Goal: Task Accomplishment & Management: Use online tool/utility

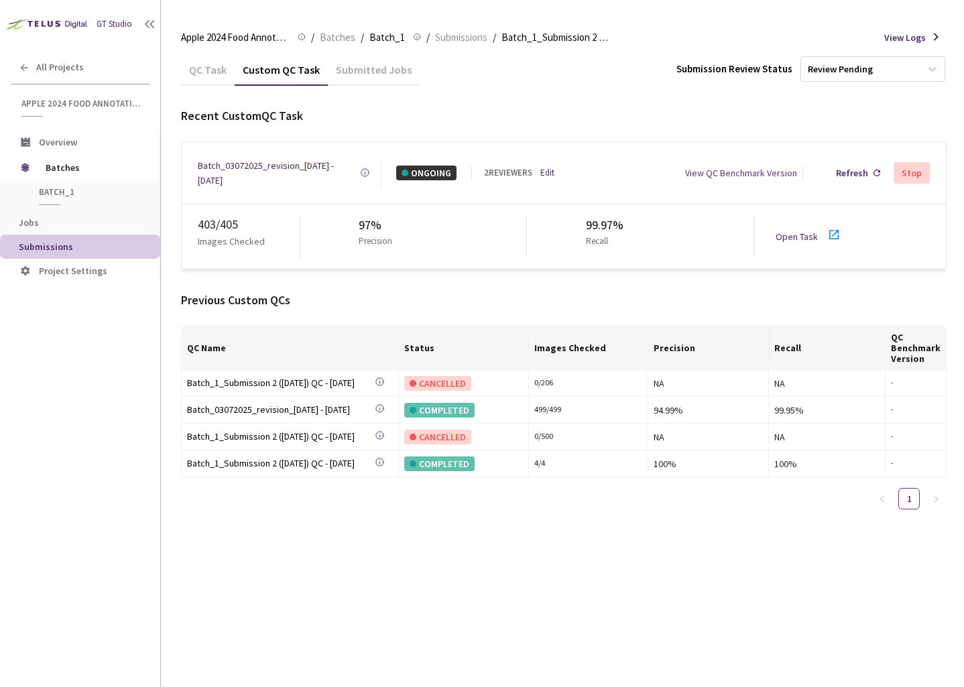
click at [797, 231] on link "Open Task" at bounding box center [797, 237] width 42 height 12
click at [272, 162] on div "Batch_03072025_revision_[DATE] - [DATE]" at bounding box center [279, 173] width 162 height 30
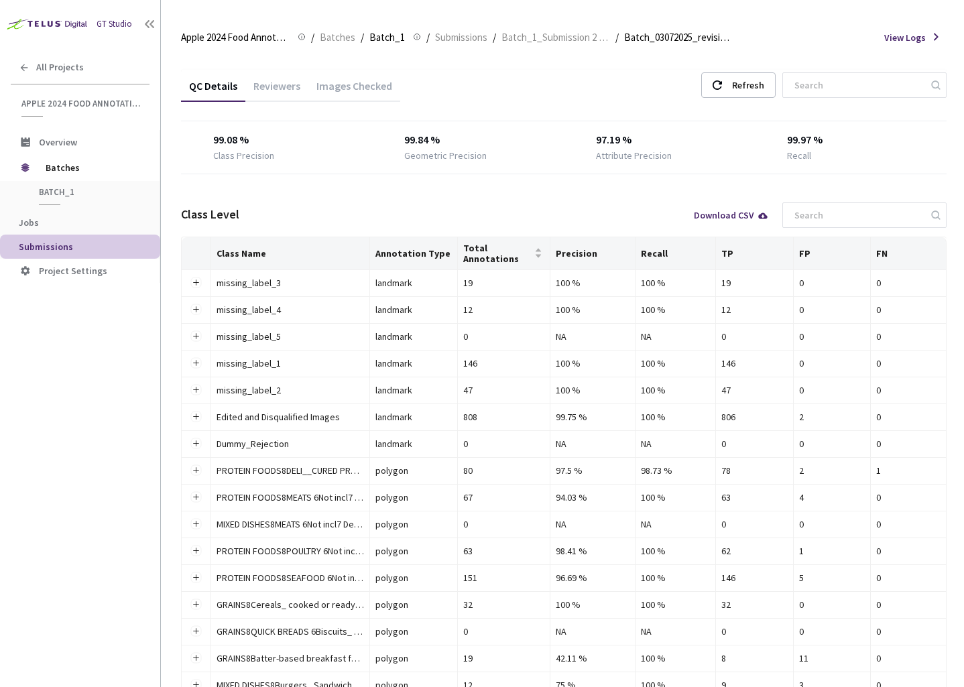
click at [358, 83] on div "Images Checked" at bounding box center [354, 90] width 92 height 23
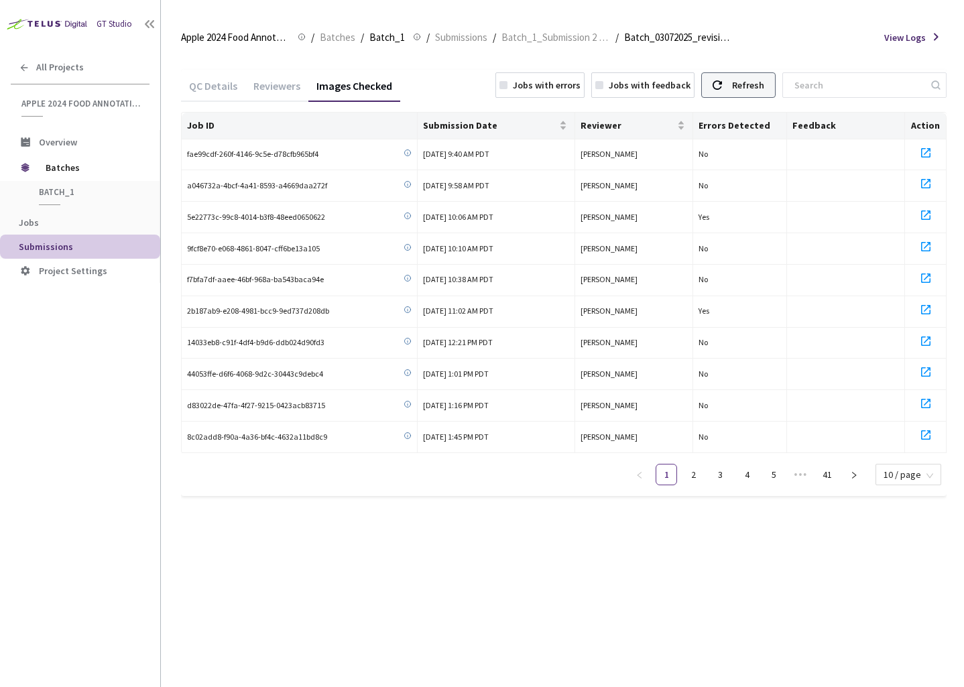
click at [764, 78] on div "Refresh" at bounding box center [748, 85] width 32 height 24
click at [581, 81] on div "Jobs with errors" at bounding box center [547, 85] width 68 height 15
click at [832, 471] on link "7" at bounding box center [827, 475] width 20 height 20
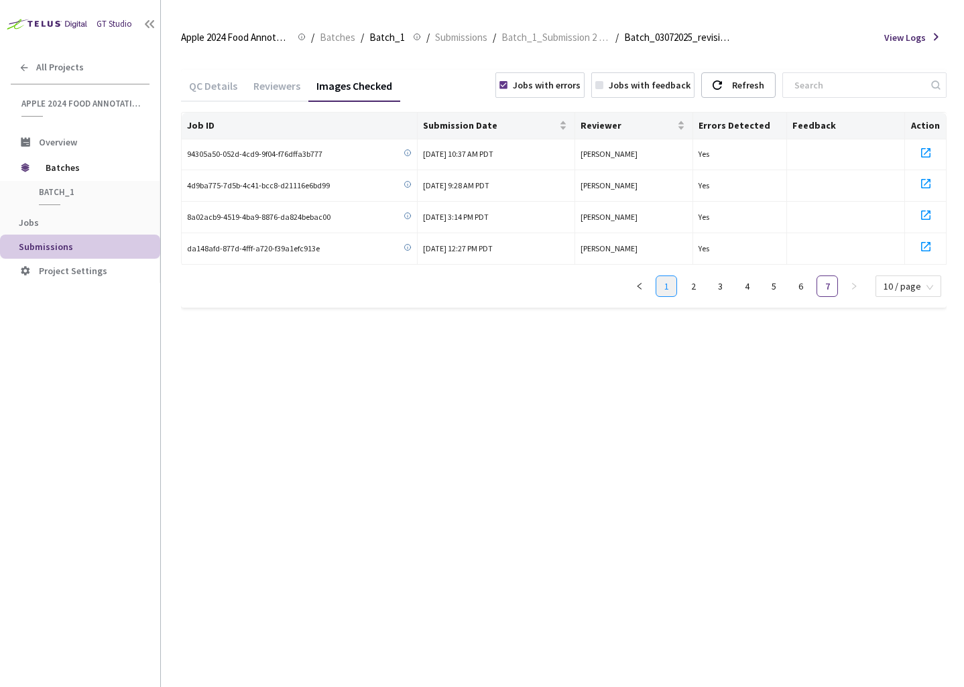
click at [673, 288] on link "1" at bounding box center [666, 286] width 20 height 20
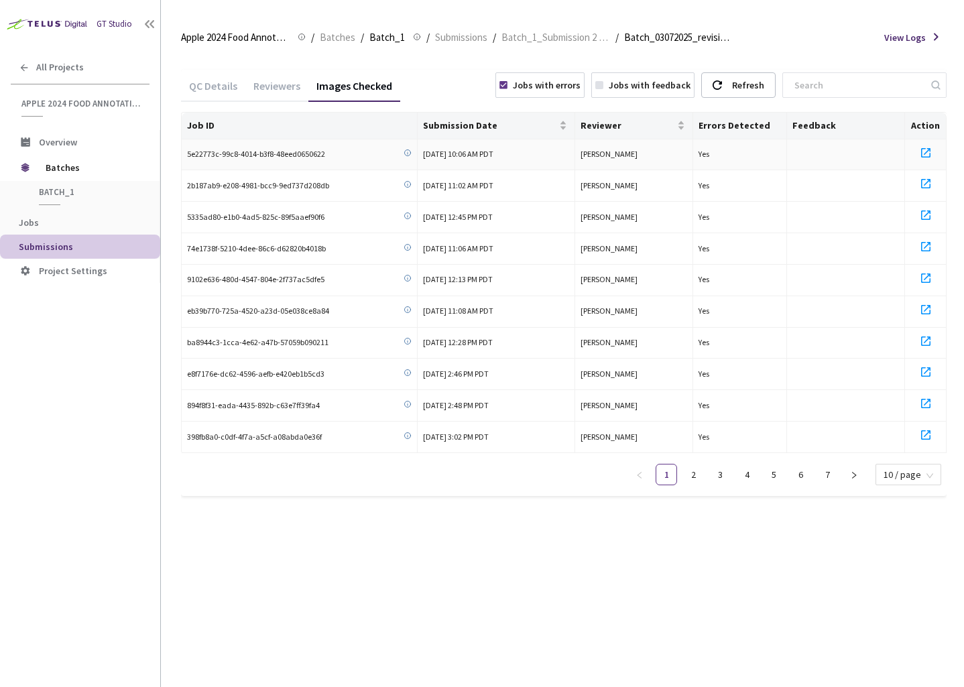
click at [925, 152] on icon at bounding box center [926, 153] width 16 height 16
click at [927, 182] on icon at bounding box center [926, 184] width 16 height 16
click at [927, 249] on icon at bounding box center [926, 247] width 16 height 16
drag, startPoint x: 923, startPoint y: 276, endPoint x: 927, endPoint y: 303, distance: 27.1
click at [923, 277] on icon at bounding box center [926, 278] width 16 height 16
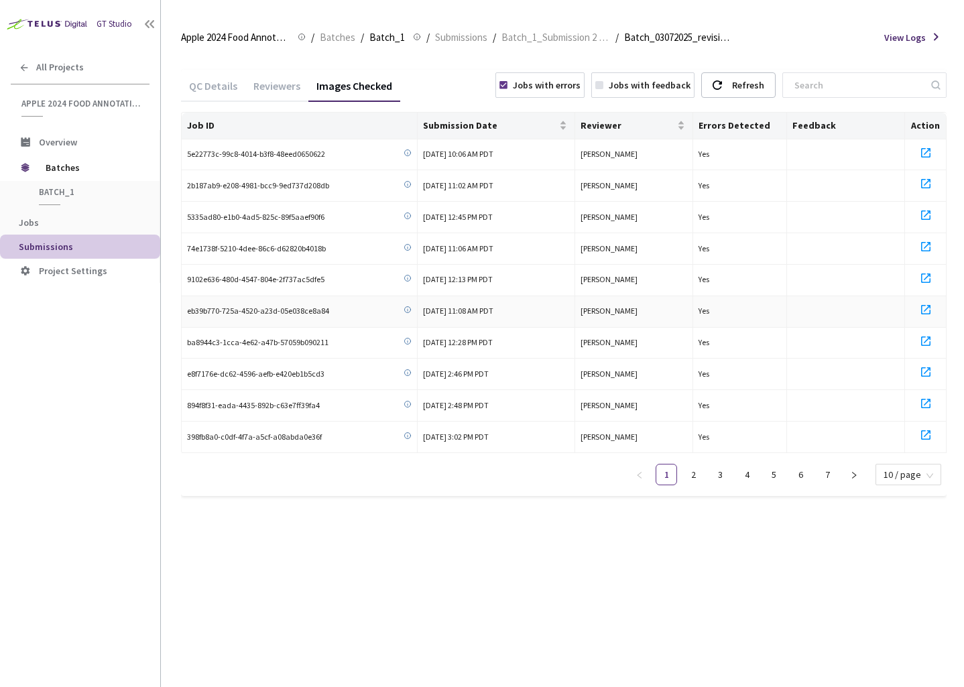
click at [928, 310] on icon at bounding box center [926, 310] width 16 height 16
click at [929, 340] on icon at bounding box center [926, 341] width 16 height 16
click at [921, 374] on icon at bounding box center [926, 372] width 16 height 16
drag, startPoint x: 924, startPoint y: 400, endPoint x: 927, endPoint y: 409, distance: 9.8
click at [923, 400] on icon at bounding box center [926, 404] width 16 height 16
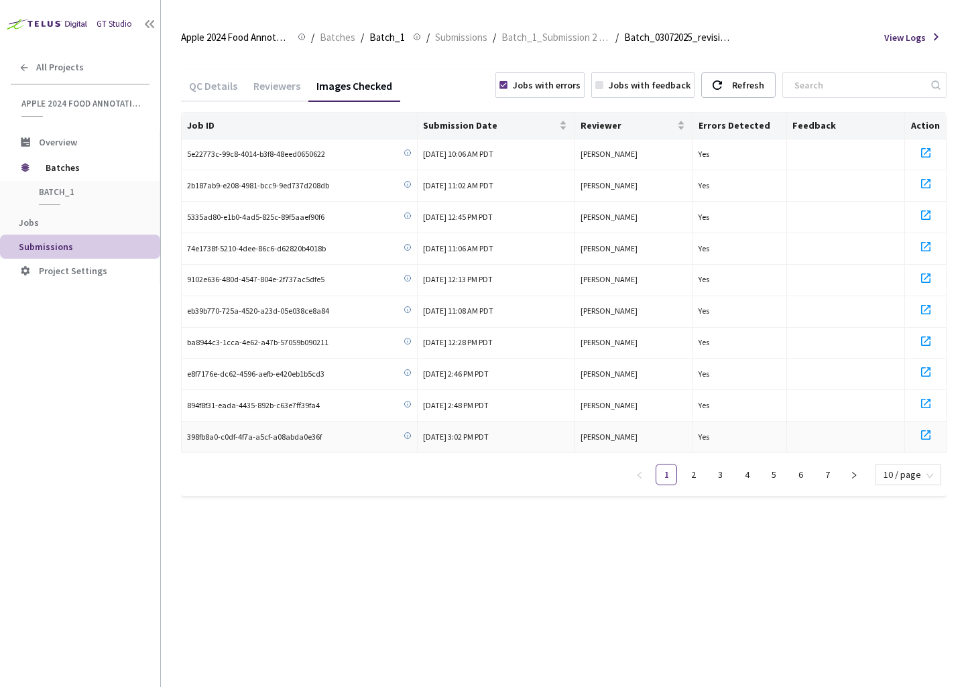
click at [929, 432] on icon at bounding box center [926, 435] width 16 height 16
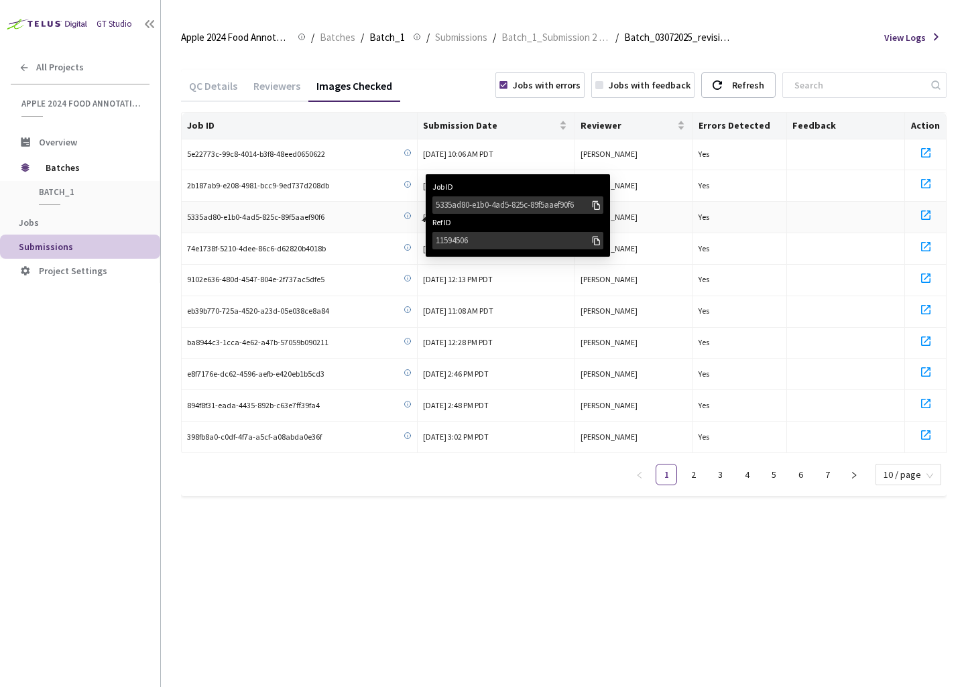
click at [457, 205] on div "5335ad80-e1b0-4ad5-825c-89f5aaef90f6" at bounding box center [513, 204] width 155 height 13
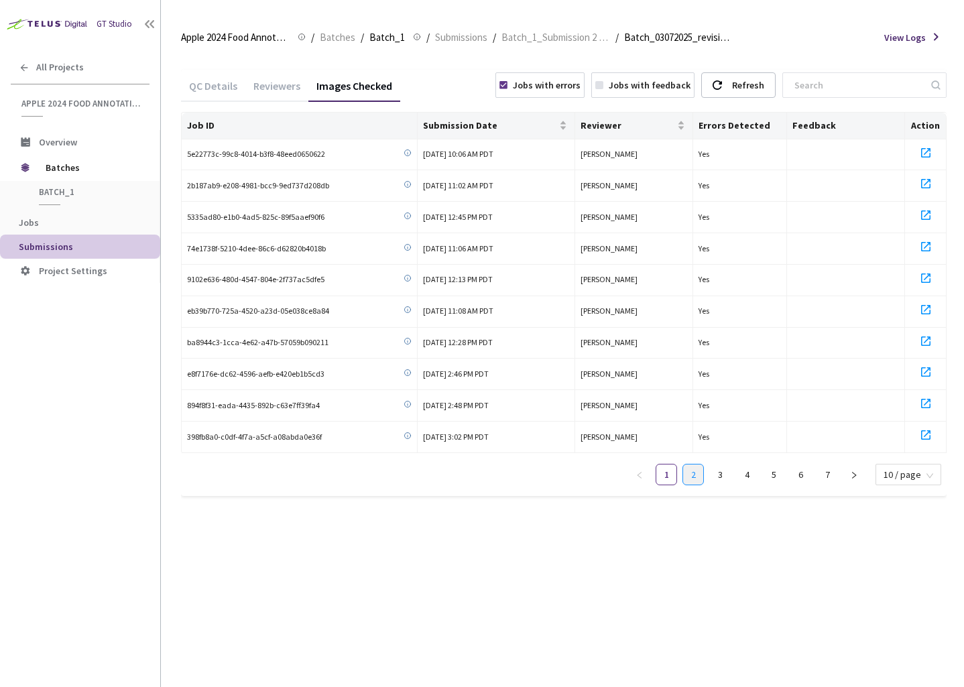
click at [701, 471] on link "2" at bounding box center [693, 475] width 20 height 20
click at [926, 154] on icon at bounding box center [926, 153] width 16 height 16
click at [925, 179] on icon at bounding box center [925, 183] width 9 height 9
click at [928, 215] on icon at bounding box center [926, 215] width 16 height 16
click at [927, 249] on icon at bounding box center [925, 246] width 9 height 9
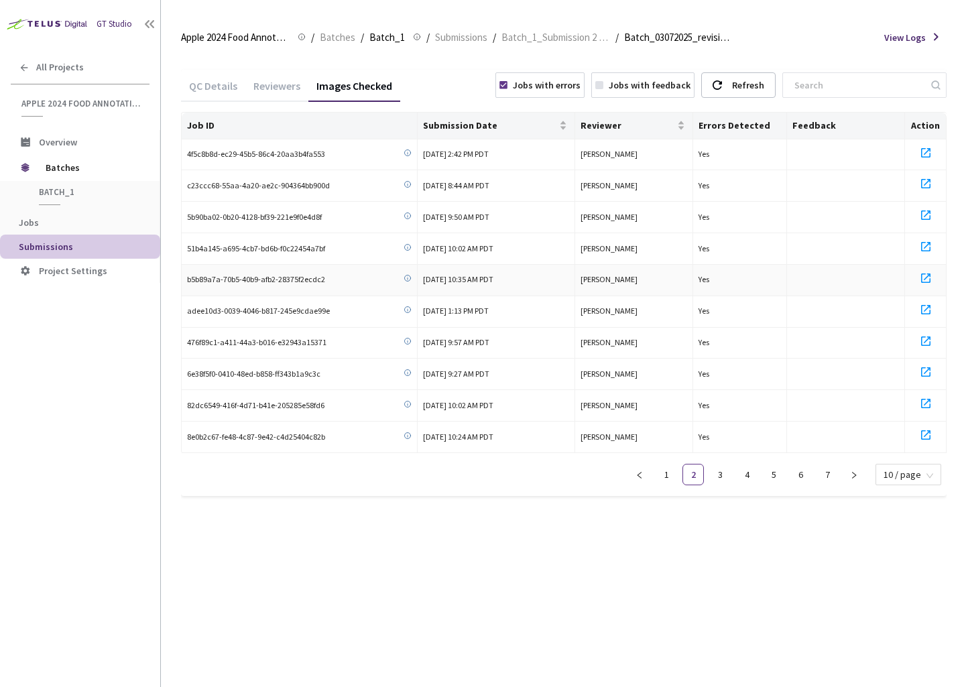
click at [929, 277] on icon at bounding box center [926, 278] width 16 height 16
drag, startPoint x: 927, startPoint y: 308, endPoint x: 915, endPoint y: 352, distance: 45.9
click at [927, 310] on icon at bounding box center [926, 310] width 16 height 16
click at [923, 344] on icon at bounding box center [926, 341] width 16 height 16
click at [922, 369] on icon at bounding box center [925, 371] width 9 height 9
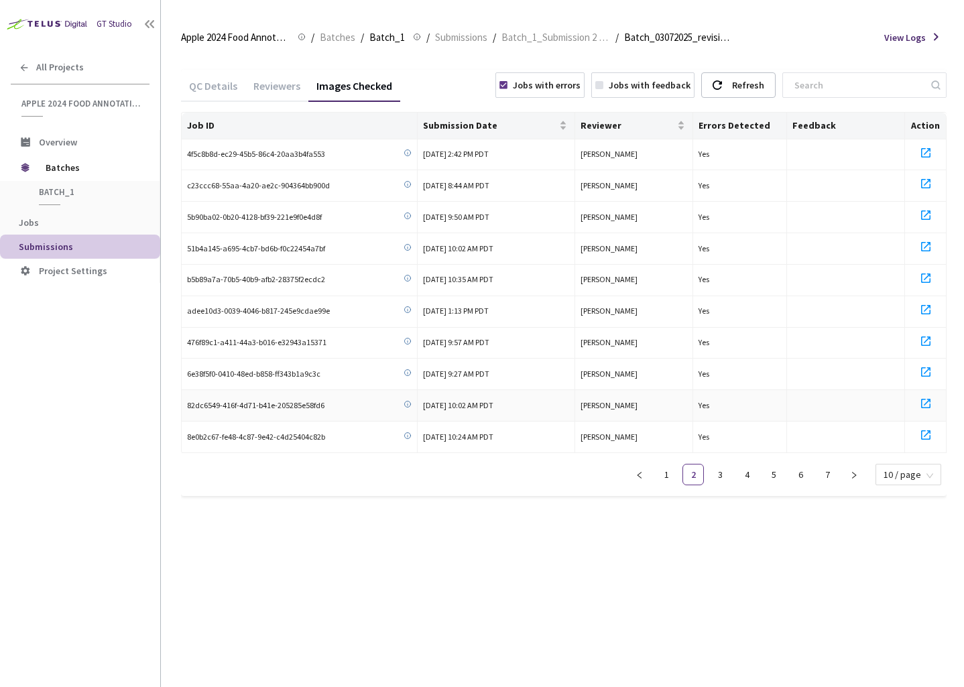
click at [927, 403] on icon at bounding box center [926, 404] width 16 height 16
click at [927, 431] on icon at bounding box center [925, 434] width 9 height 9
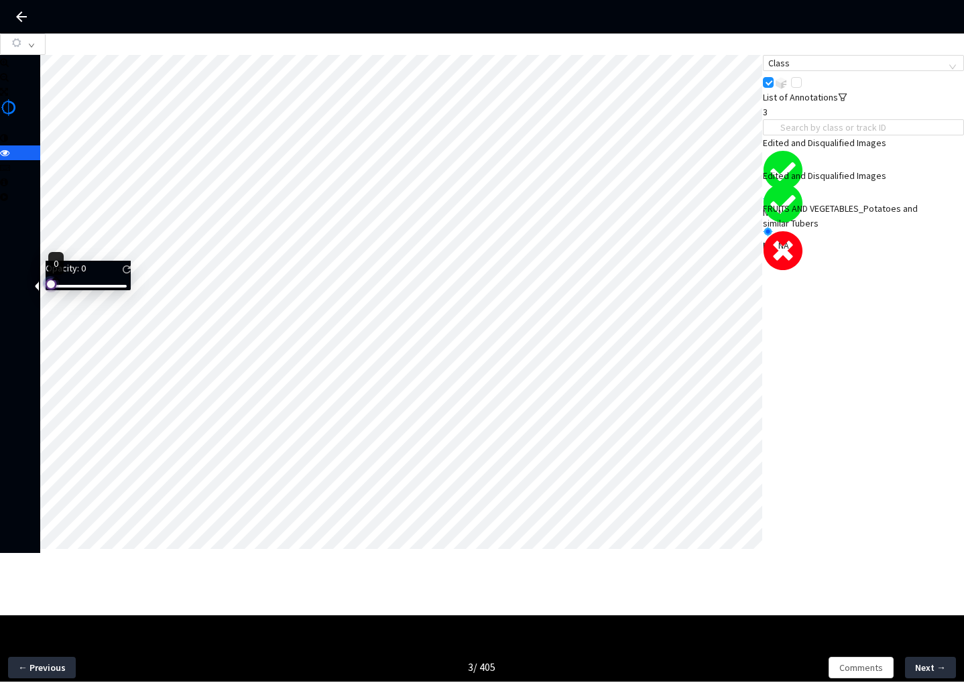
drag, startPoint x: 69, startPoint y: 293, endPoint x: 46, endPoint y: 293, distance: 22.8
click at [46, 290] on div "Opacity : 0" at bounding box center [88, 276] width 85 height 30
drag, startPoint x: 62, startPoint y: 294, endPoint x: 52, endPoint y: 288, distance: 11.7
click at [52, 288] on div "Opacity : 5" at bounding box center [88, 276] width 85 height 30
click at [841, 290] on div "NA, Sweet Potatoes_Sweet potato, non fried, NA, No, Mashed Sweet Potatoes" at bounding box center [863, 301] width 201 height 30
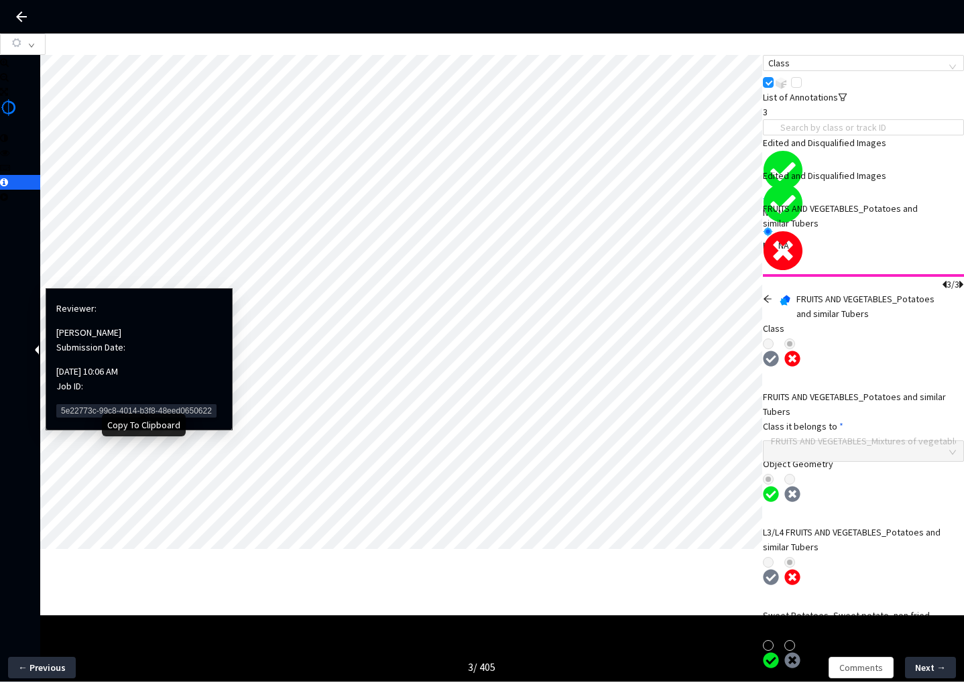
click at [70, 404] on span "5e22773c-99c8-4014-b3f8-48eed0650622" at bounding box center [136, 410] width 160 height 13
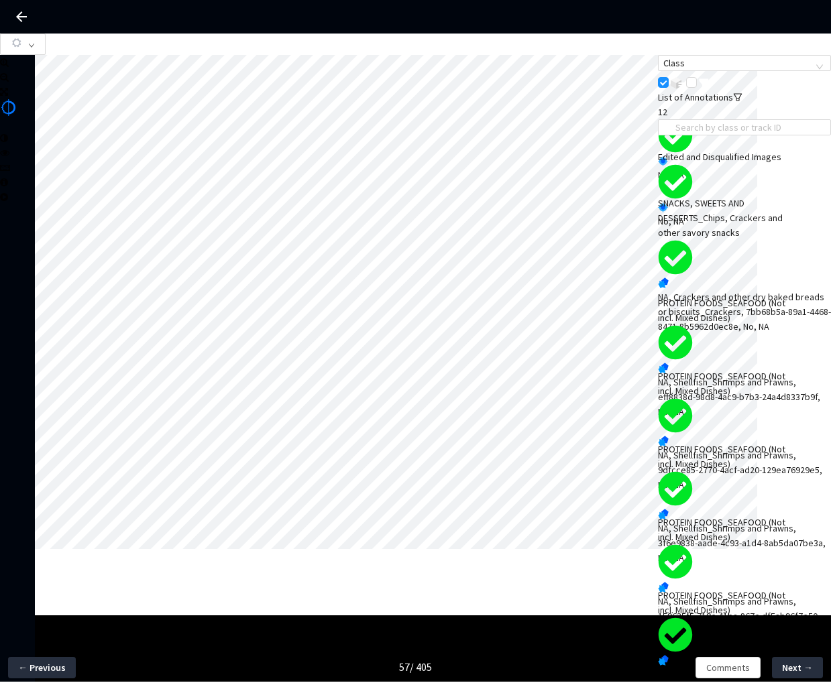
scroll to position [361, 0]
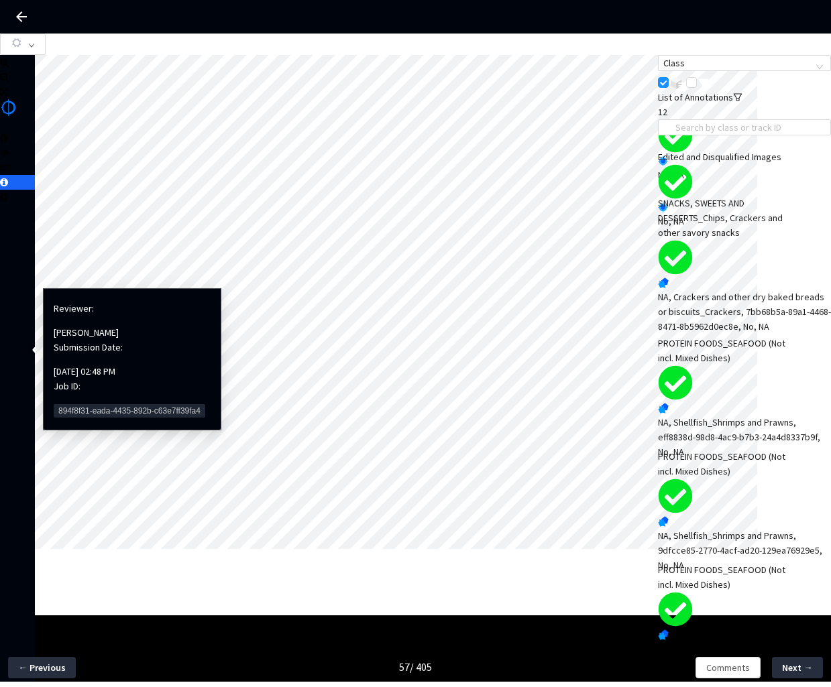
click at [78, 404] on span "894f8f31-eada-4435-892b-c63e7ff39fa4" at bounding box center [130, 410] width 152 height 13
click at [82, 404] on span "894f8f31-eada-4435-892b-c63e7ff39fa4" at bounding box center [130, 410] width 152 height 13
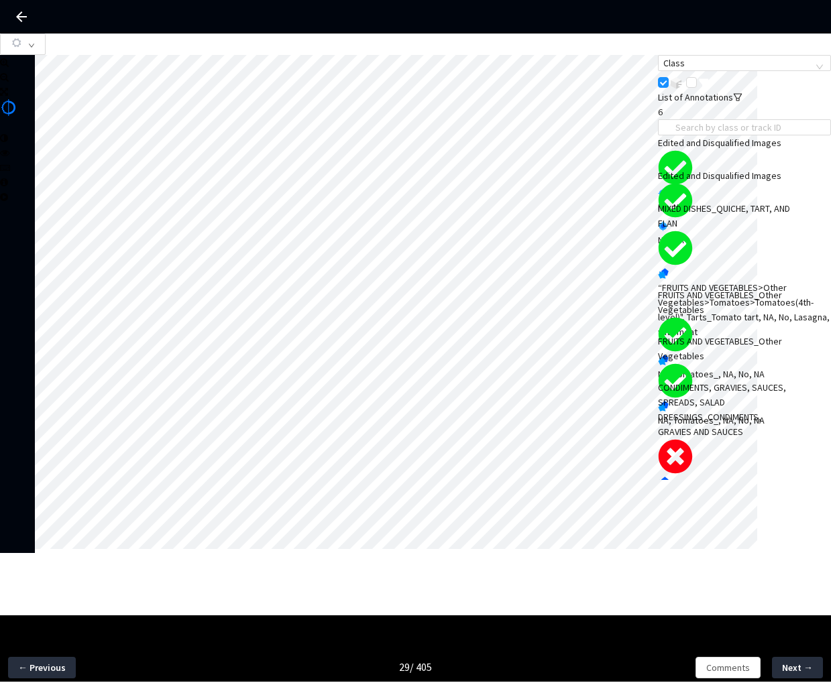
click at [742, 489] on div "NA, Tomato‐based condiments_Ketchup, 542ef116-c26b-4d53-9244-d4ef984ef5f8, Yes,…" at bounding box center [744, 511] width 173 height 44
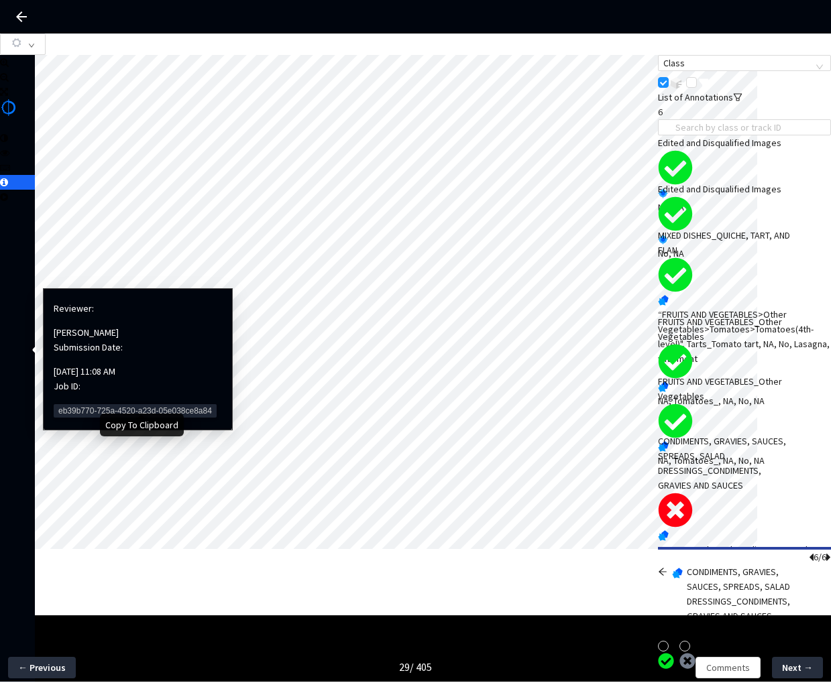
click at [82, 404] on span "eb39b770-725a-4520-a23d-05e038ce8a84" at bounding box center [135, 410] width 163 height 13
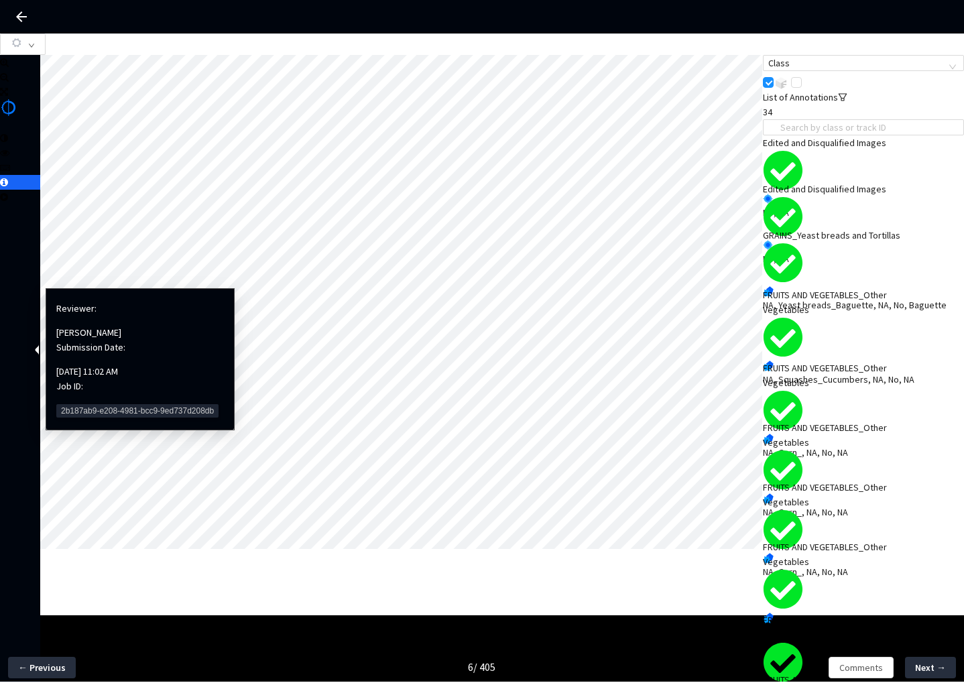
click at [72, 404] on span "2b187ab9-e208-4981-bcc9-9ed737d208db" at bounding box center [137, 410] width 162 height 13
click at [70, 404] on span "2b187ab9-e208-4981-bcc9-9ed737d208db" at bounding box center [137, 410] width 162 height 13
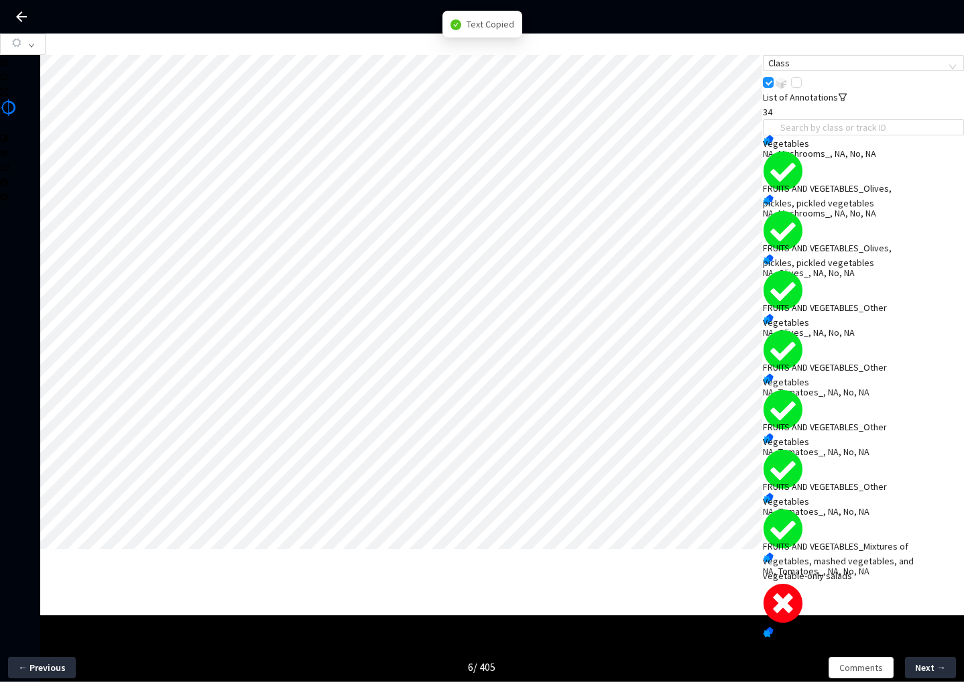
scroll to position [361, 0]
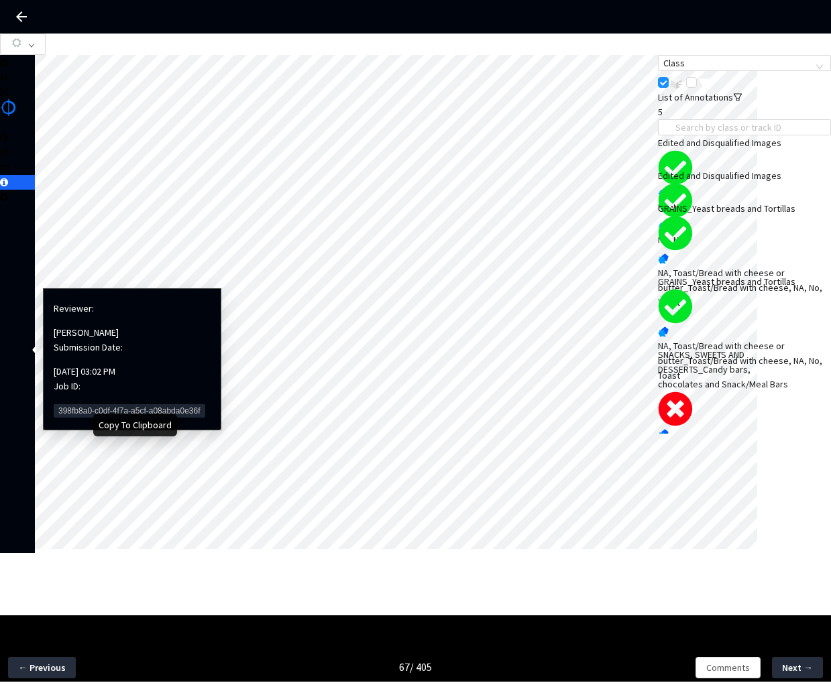
click at [78, 404] on span "398fb8a0-c0df-4f7a-a5cf-a08abda0e36f" at bounding box center [130, 410] width 152 height 13
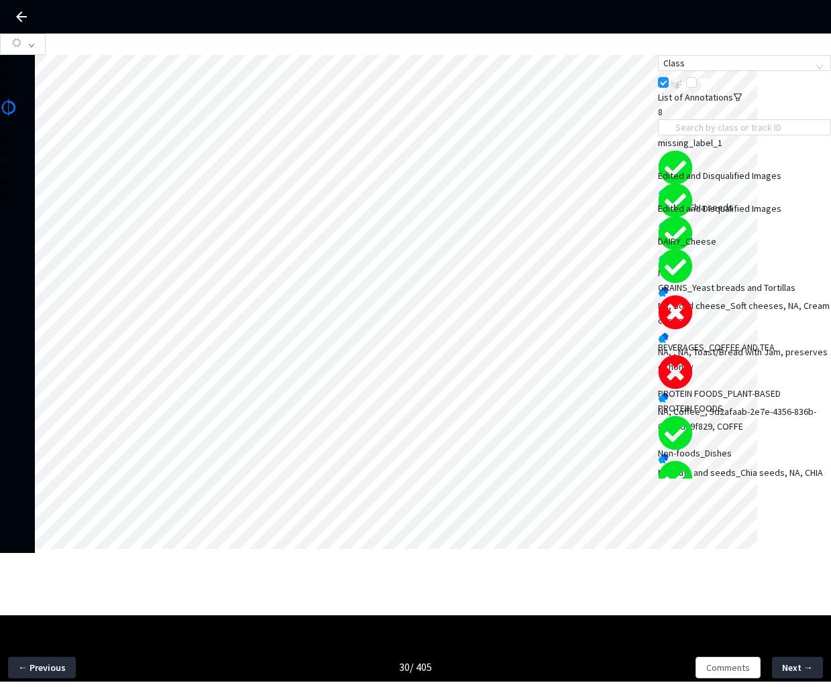
click at [742, 349] on div "NA, , NA, Toast/Bread with Jam, preserves or honey" at bounding box center [744, 360] width 173 height 30
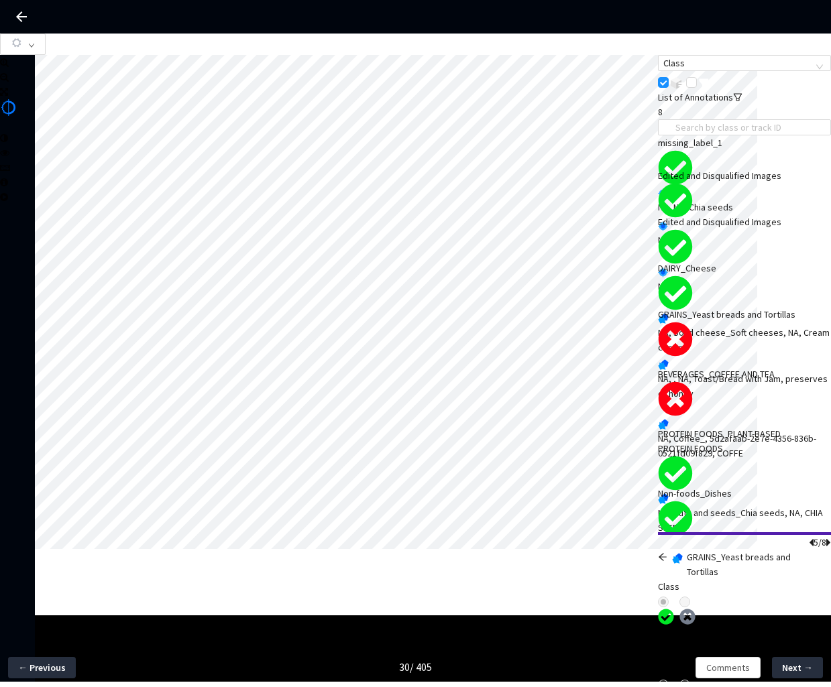
click at [667, 552] on icon "arrow-left" at bounding box center [662, 556] width 9 height 9
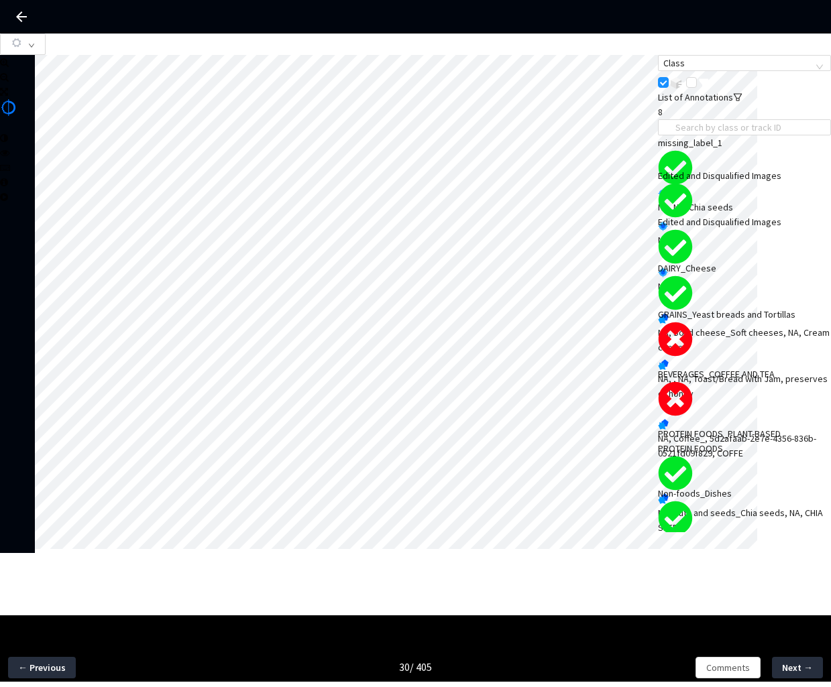
click at [753, 382] on div "BEVERAGES_COFFEE AND TEA" at bounding box center [727, 374] width 139 height 15
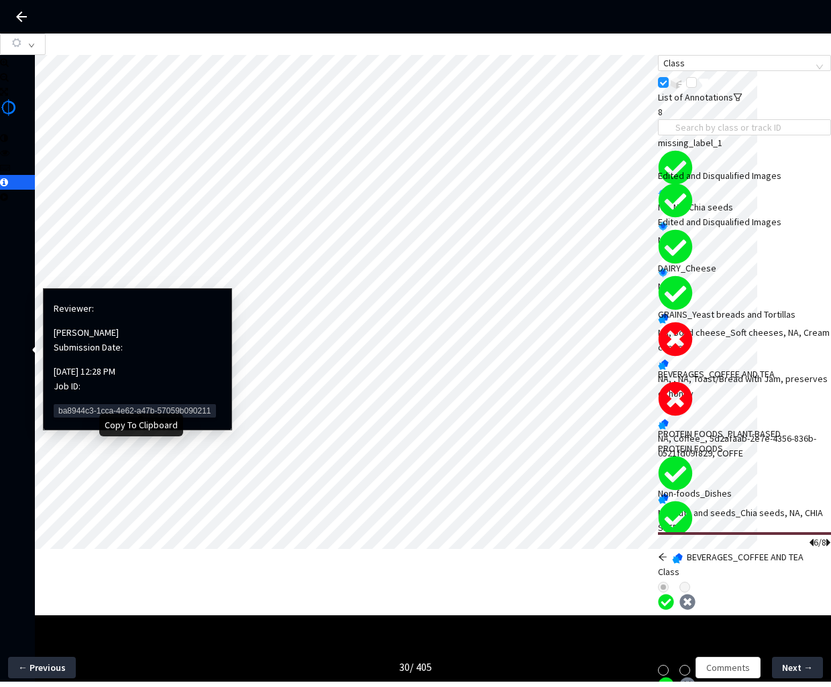
click at [89, 402] on div "Reviewer: Haley Thomas Submission Date: 09/09/25, 12:28 PM Job ID: ba8944c3-1cc…" at bounding box center [138, 359] width 168 height 127
click at [70, 404] on span "ba8944c3-1cca-4e62-a47b-57059b090211" at bounding box center [135, 410] width 162 height 13
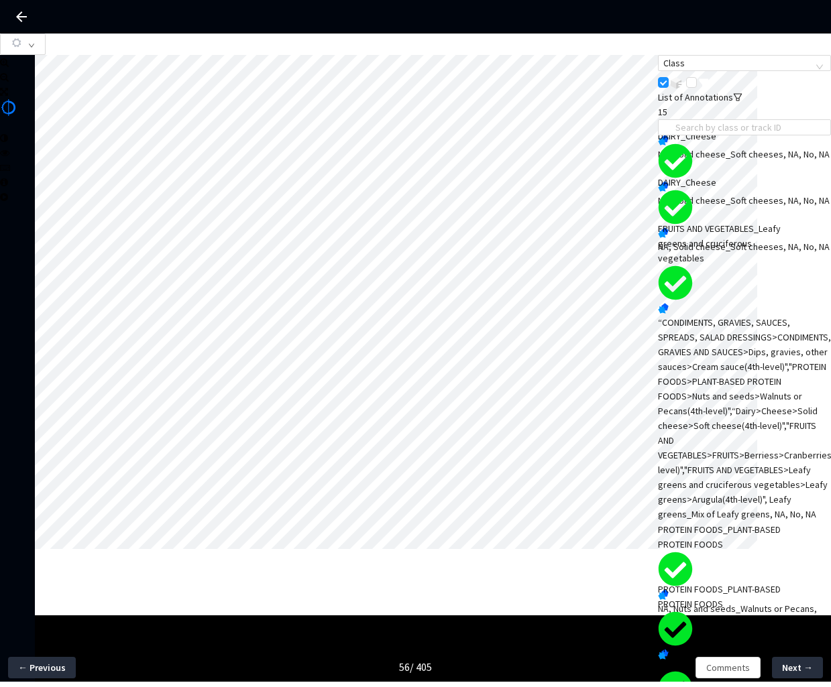
scroll to position [361, 0]
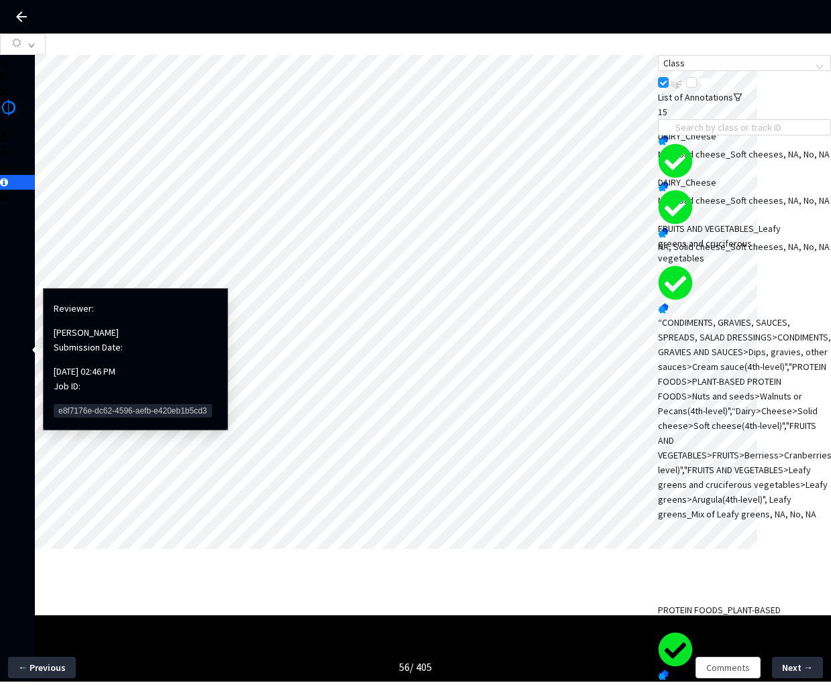
click at [68, 404] on span "e8f7176e-dc62-4596-aefb-e420eb1b5cd3" at bounding box center [133, 410] width 158 height 13
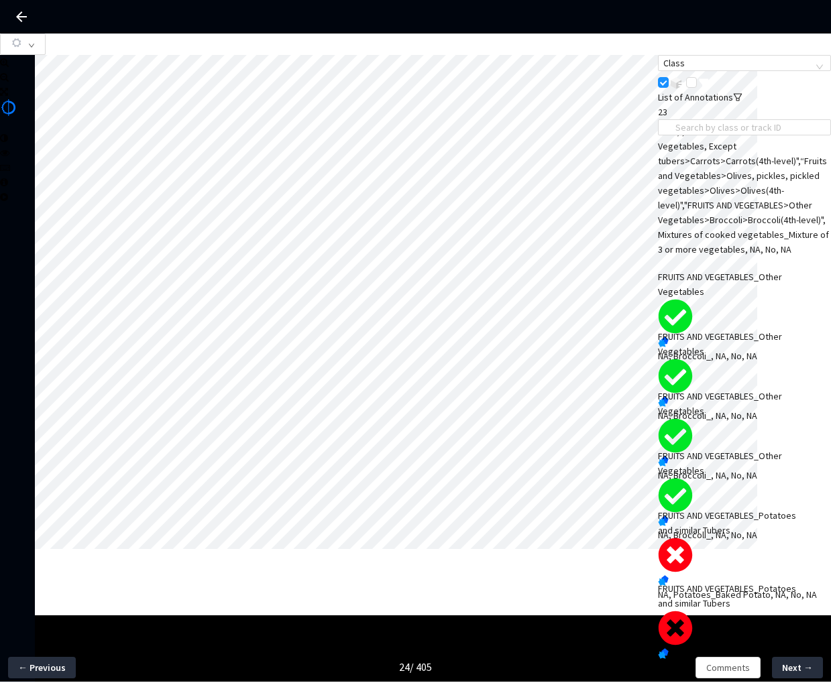
scroll to position [957, 0]
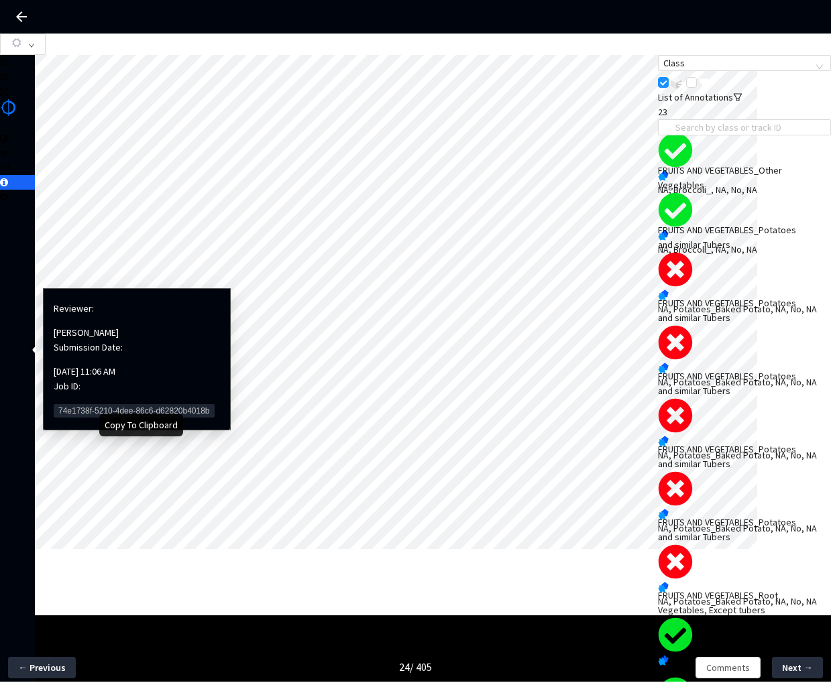
click at [63, 404] on span "74e1738f-5210-4dee-86c6-d62820b4018b" at bounding box center [134, 410] width 161 height 13
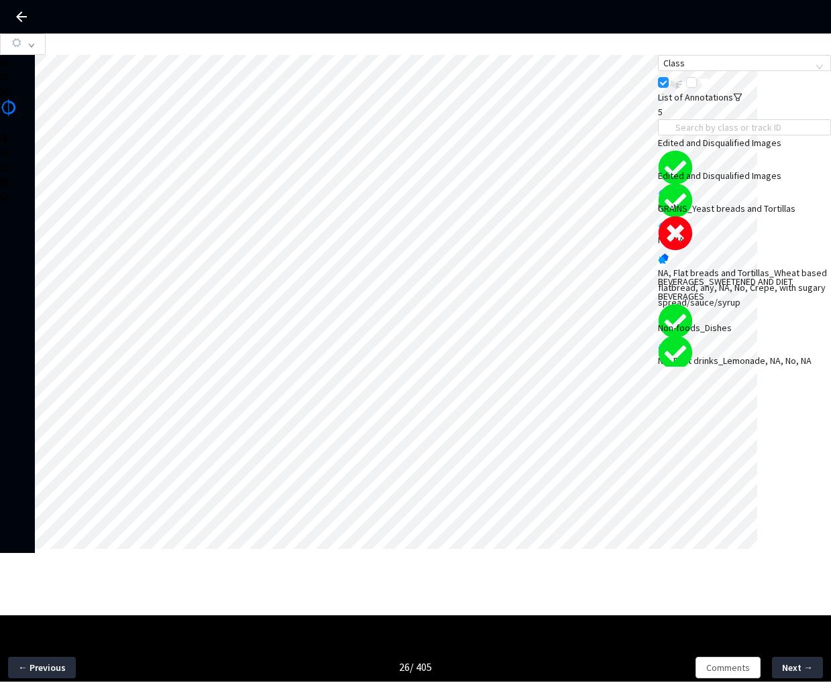
click at [775, 291] on div "NA, Flat breads and Tortillas_Wheat based flatbread, any, NA, No, Crepe, with s…" at bounding box center [744, 288] width 173 height 44
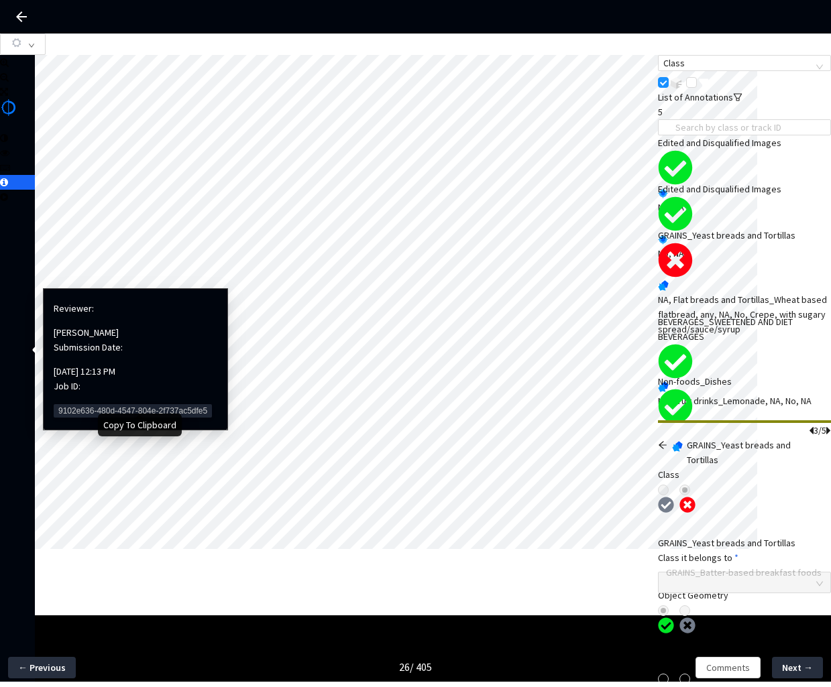
click at [72, 404] on span "9102e636-480d-4547-804e-2f737ac5dfe5" at bounding box center [133, 410] width 158 height 13
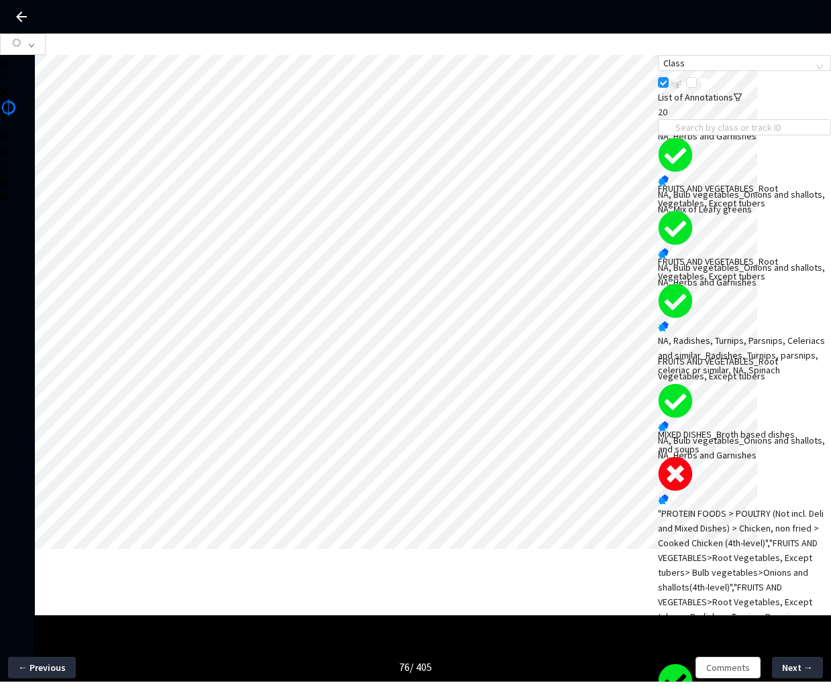
scroll to position [160, 0]
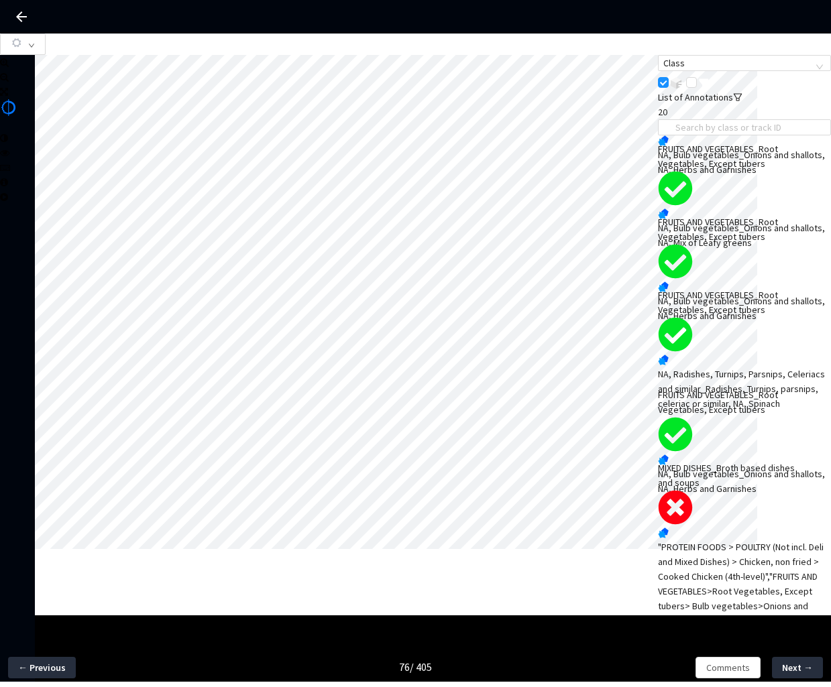
click at [734, 540] on div ""PROTEIN FOODS > POULTRY (Not incl. Deli and Mixed Dishes) > Chicken, non fried…" at bounding box center [744, 614] width 173 height 148
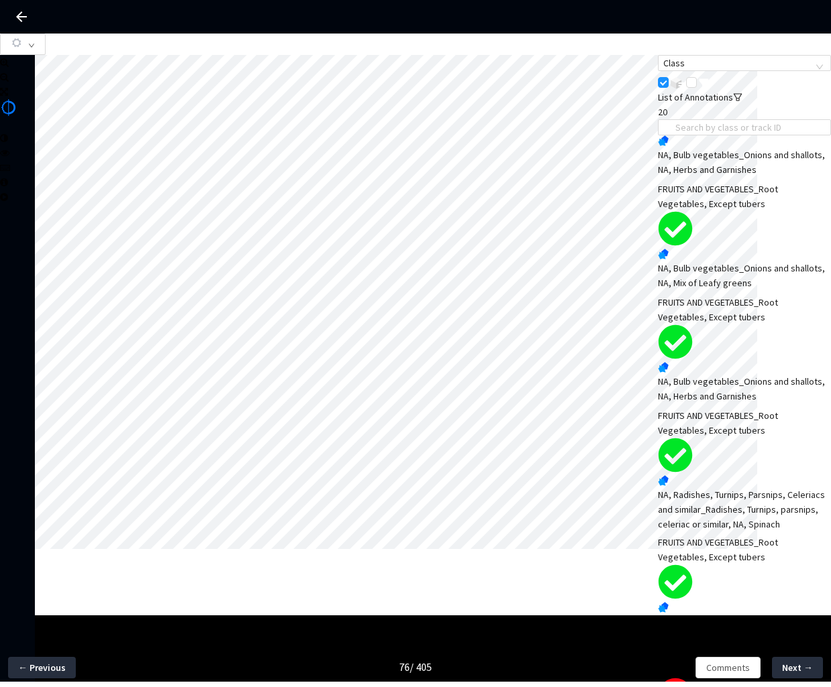
scroll to position [29, 0]
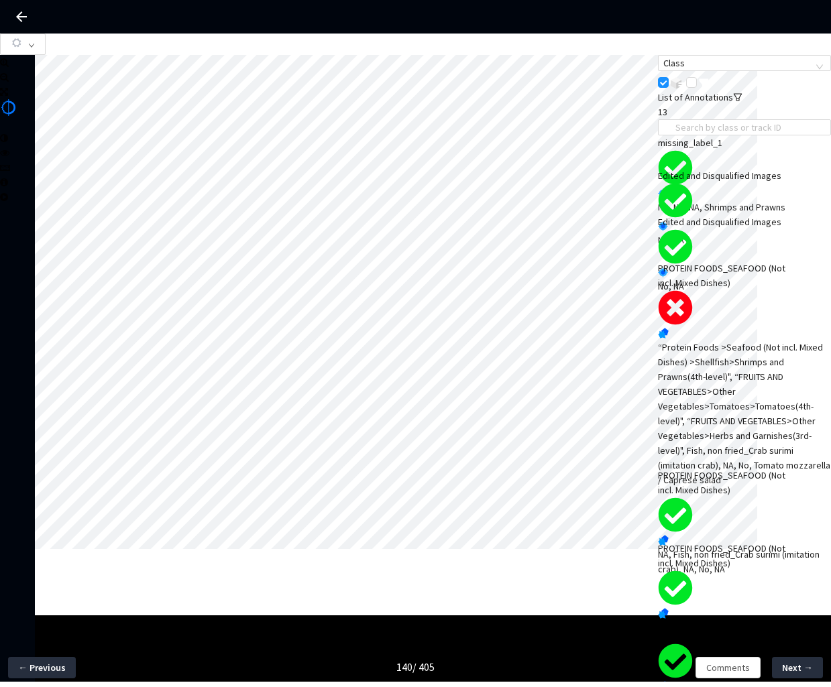
click at [723, 357] on div "“Protein Foods >Seafood (Not incl. Mixed Dishes) >Shellfish>Shrimps and Prawns(…" at bounding box center [744, 414] width 173 height 148
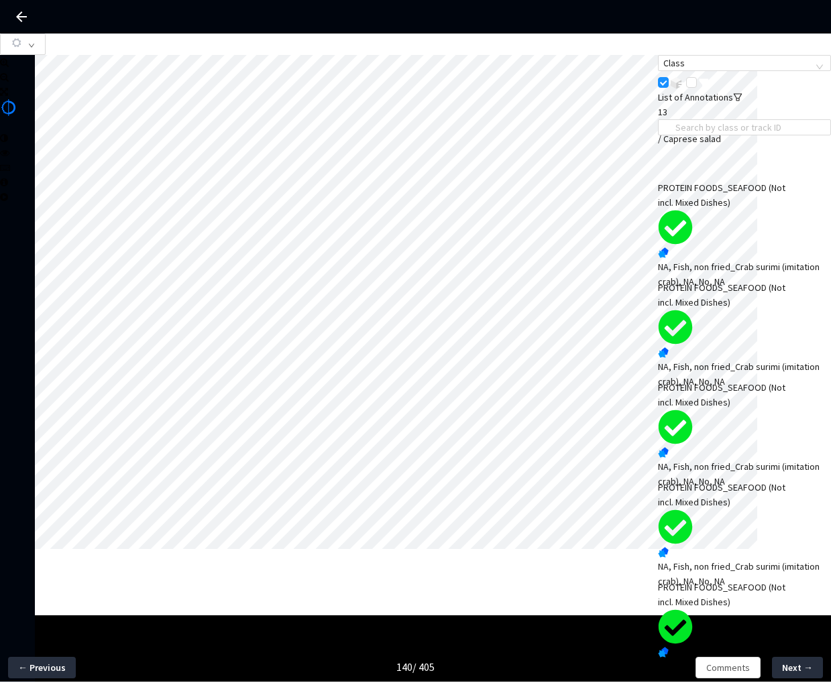
scroll to position [521, 0]
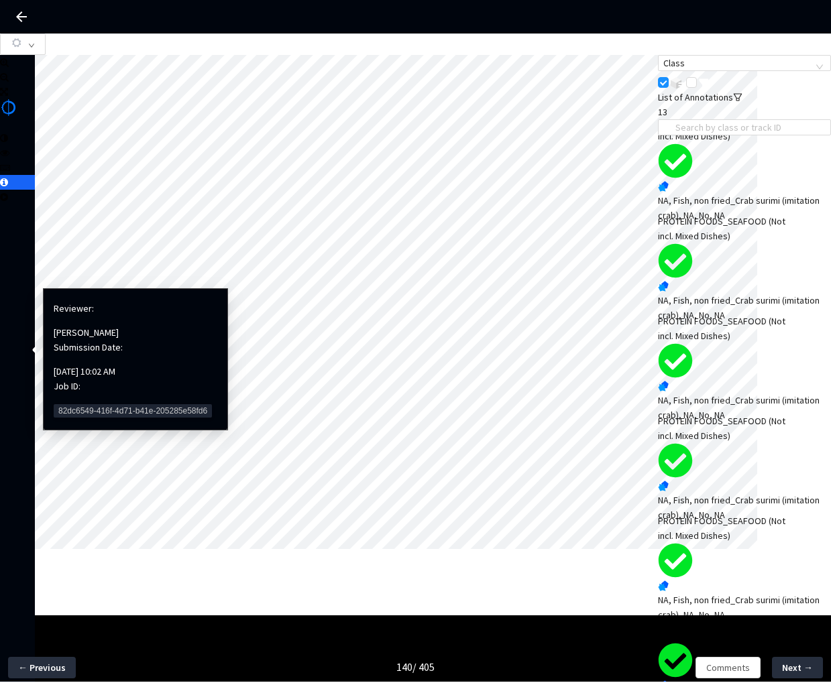
click at [76, 404] on span "82dc6549-416f-4d71-b41e-205285e58fd6" at bounding box center [133, 410] width 158 height 13
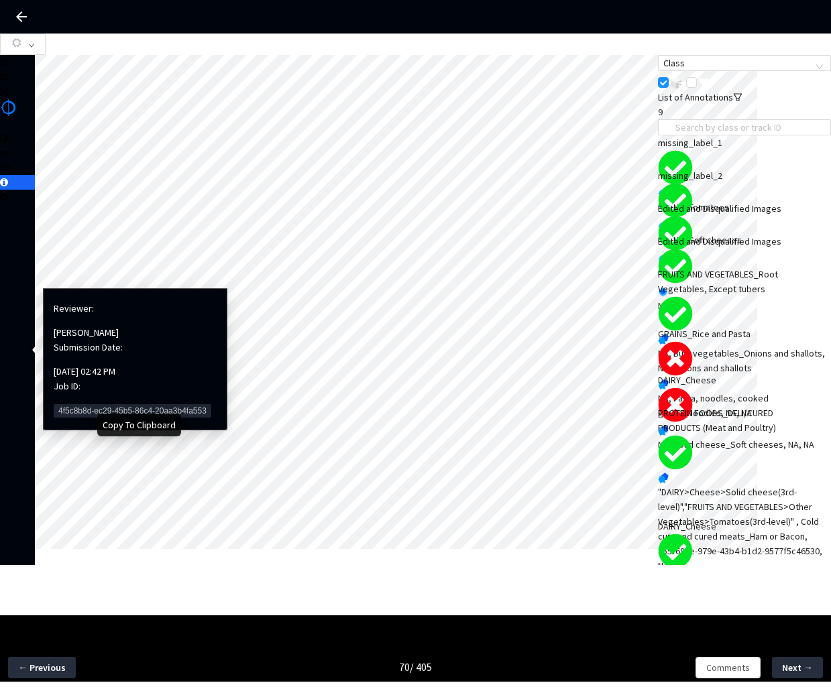
click at [67, 404] on span "4f5c8b8d-ec29-45b5-86c4-20aa3b4fa553" at bounding box center [133, 410] width 158 height 13
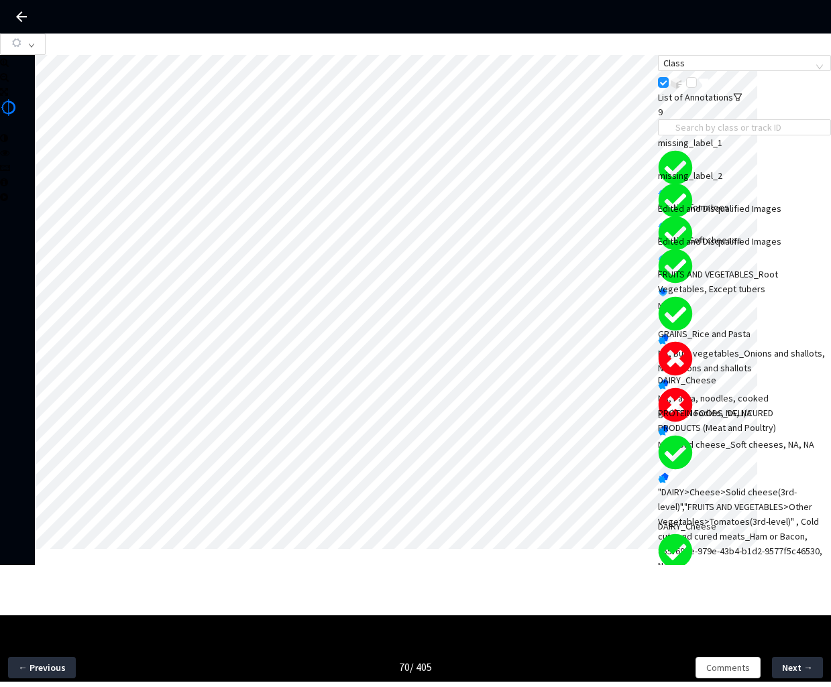
click at [741, 388] on div "DAIRY_Cheese" at bounding box center [727, 380] width 139 height 15
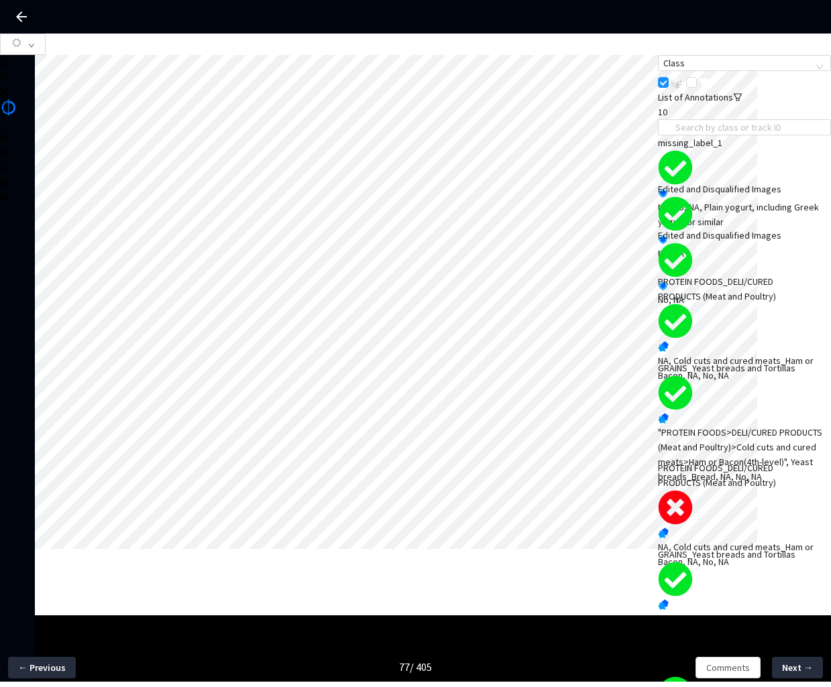
scroll to position [129, 0]
click at [723, 540] on div "NA, Cold cuts and cured meats_Ham or Bacon, NA, No, NA" at bounding box center [744, 555] width 173 height 30
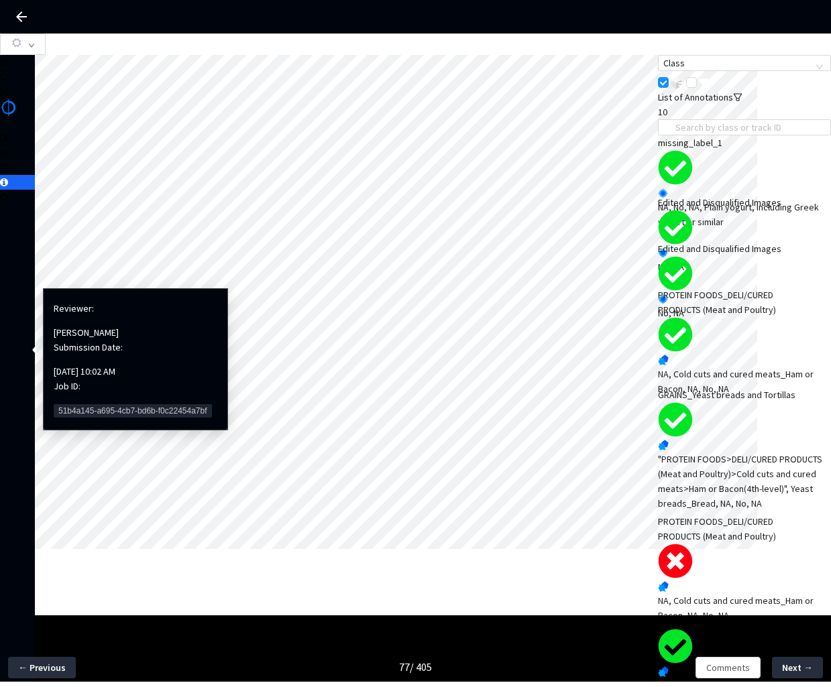
click at [66, 404] on span "51b4a145-a695-4cb7-bd6b-f0c22454a7bf" at bounding box center [133, 410] width 158 height 13
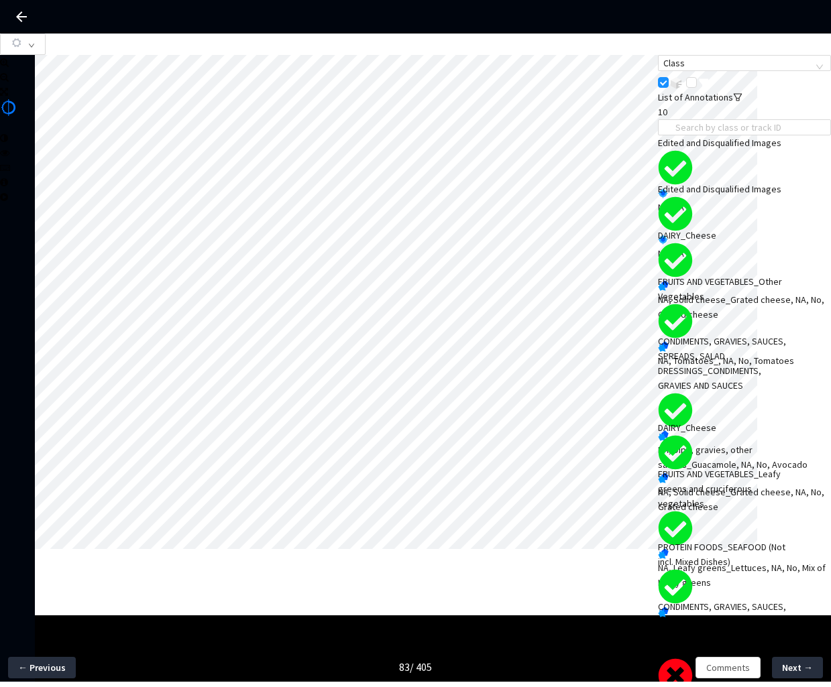
scroll to position [166, 0]
click at [730, 599] on div "CONDIMENTS, GRAVIES, SAUCES, SPREADS, SALAD DRESSINGS_Sugary or Fatty spreads" at bounding box center [727, 628] width 139 height 59
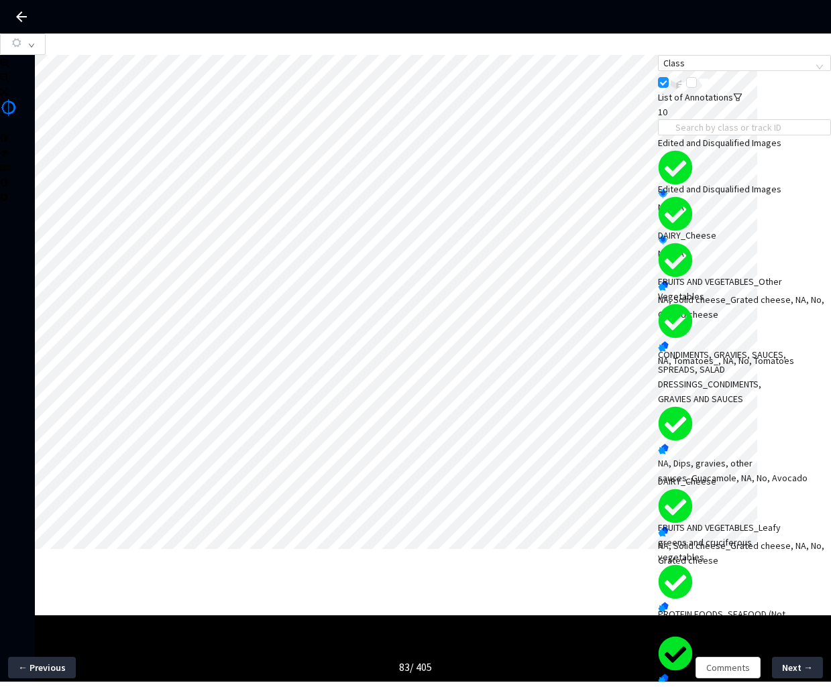
scroll to position [0, 0]
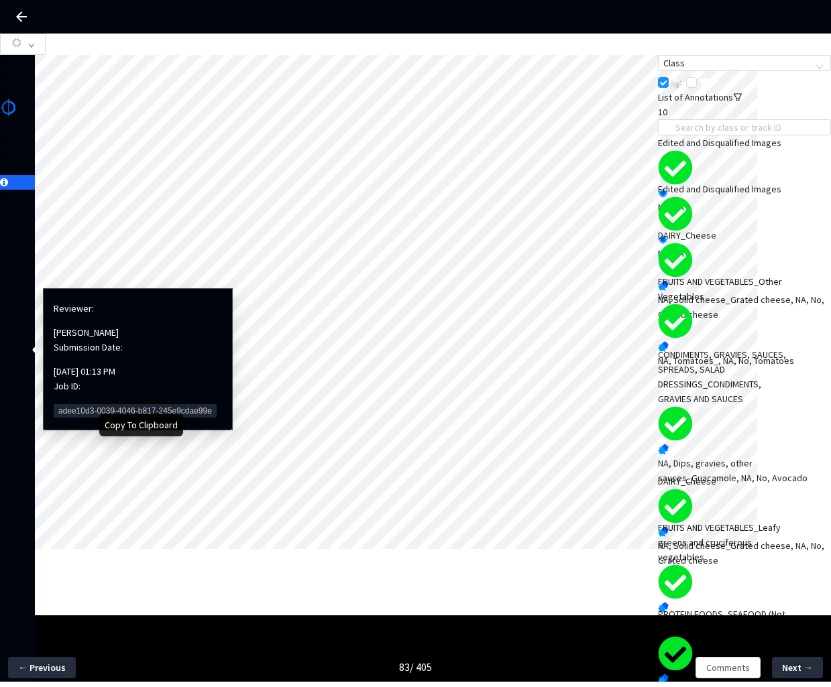
click at [73, 404] on span "adee10d3-0039-4046-b817-245e9cdae99e" at bounding box center [135, 410] width 163 height 13
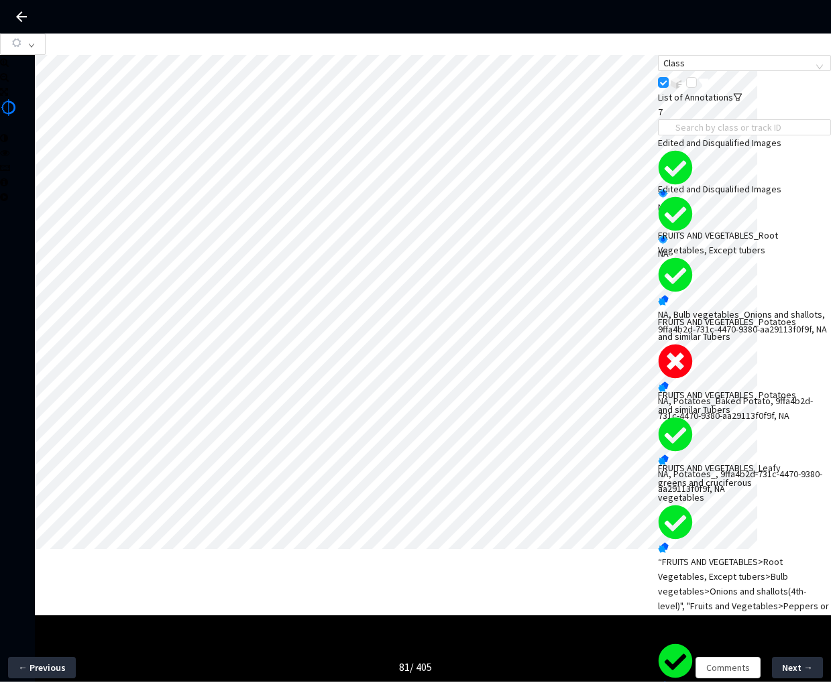
click at [725, 396] on div "NA, Potatoes_Baked Potato, 9ffa4b2d-731c-4470-9380-aa29113f0f9f, NA" at bounding box center [744, 409] width 173 height 30
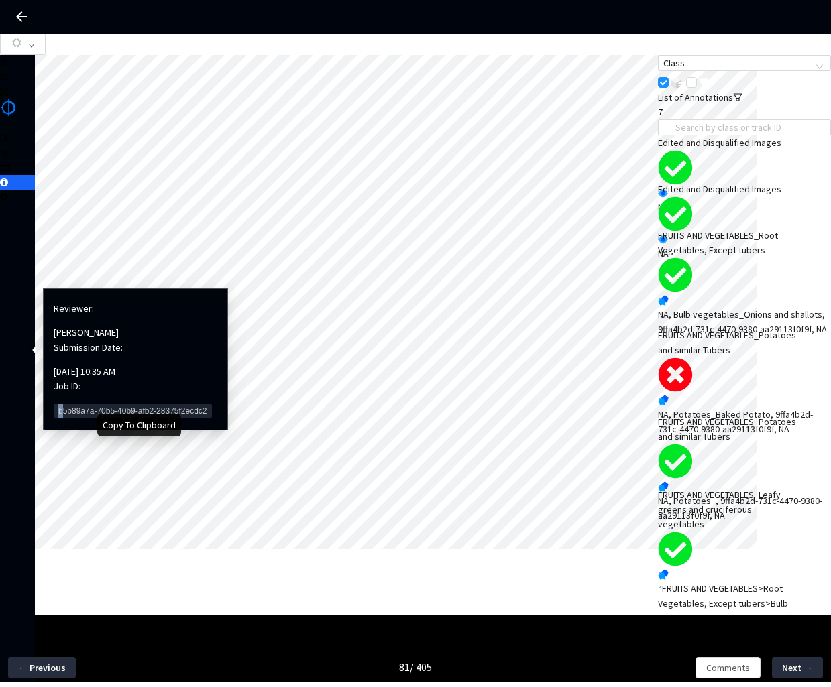
click at [56, 404] on span "b5b89a7a-70b5-40b9-afb2-28375f2ecdc2" at bounding box center [133, 410] width 158 height 13
copy span "b"
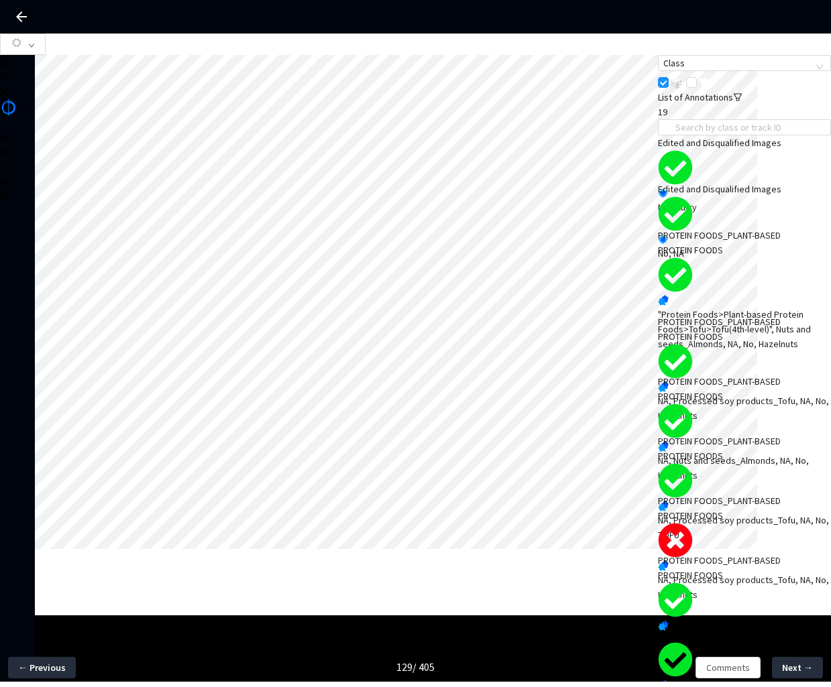
click at [752, 523] on div "PROTEIN FOODS_PLANT-BASED PROTEIN FOODS" at bounding box center [727, 508] width 139 height 30
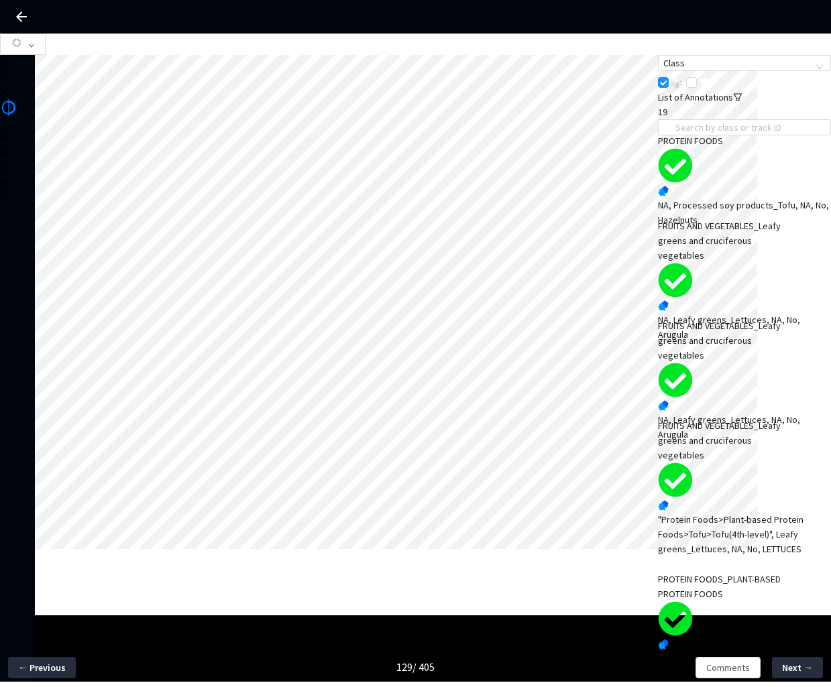
scroll to position [1067, 0]
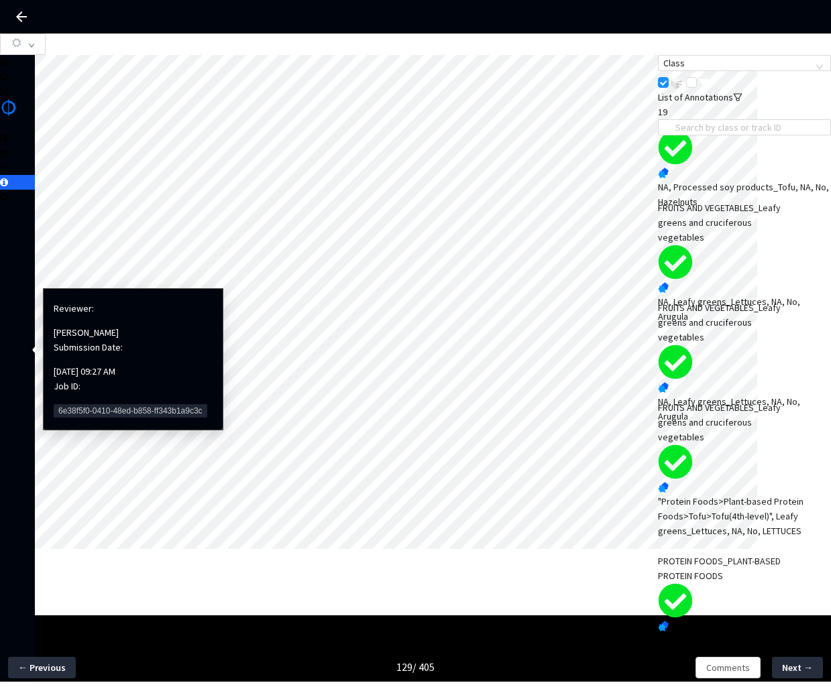
click at [68, 404] on span "6e38f5f0-0410-48ed-b858-ff343b1a9c3c" at bounding box center [131, 410] width 154 height 13
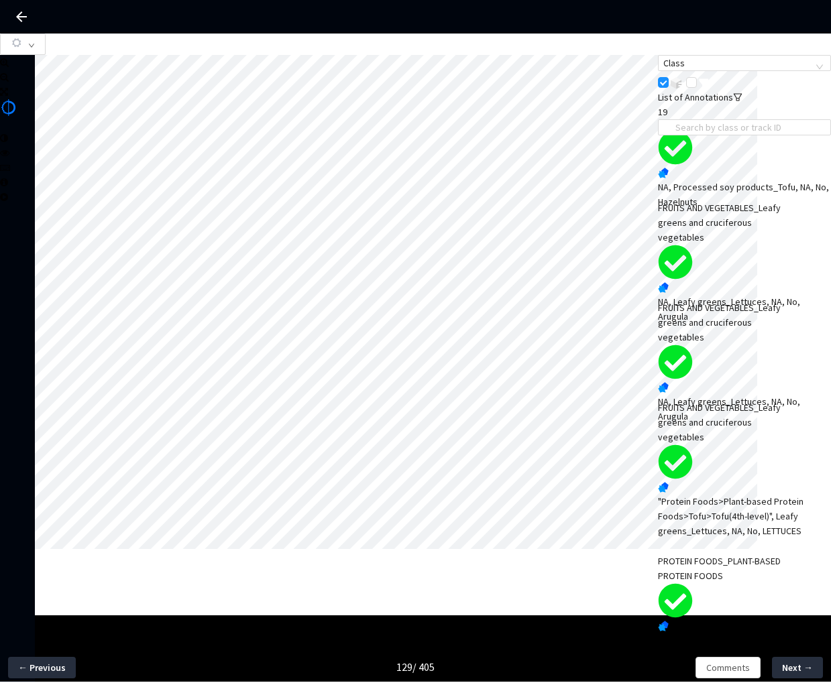
click at [240, 41] on div at bounding box center [415, 44] width 831 height 21
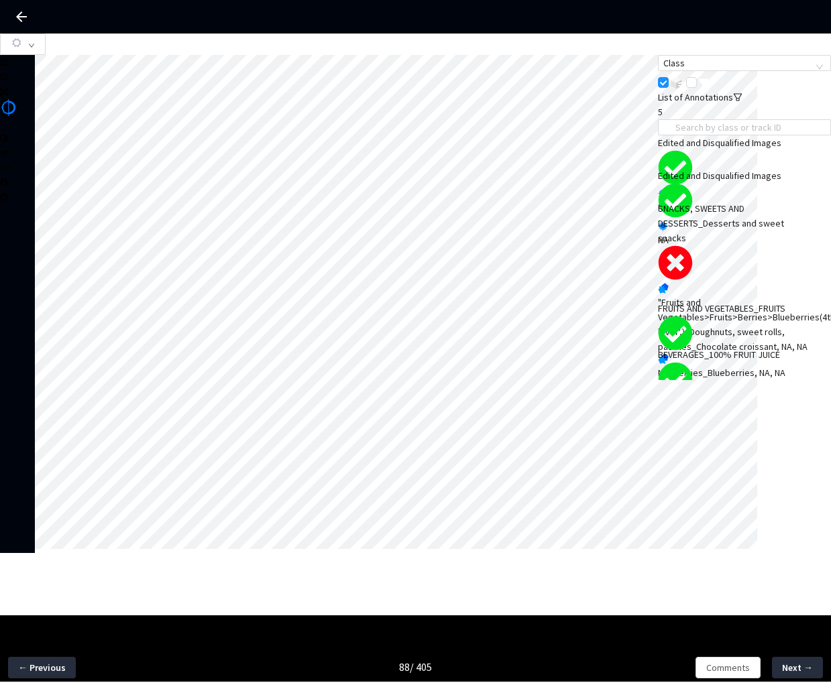
click at [712, 303] on div ""Fruits and Vegetables>Fruits>Berries>Blueberries(4th-level",), Doughnuts, swee…" at bounding box center [744, 324] width 173 height 59
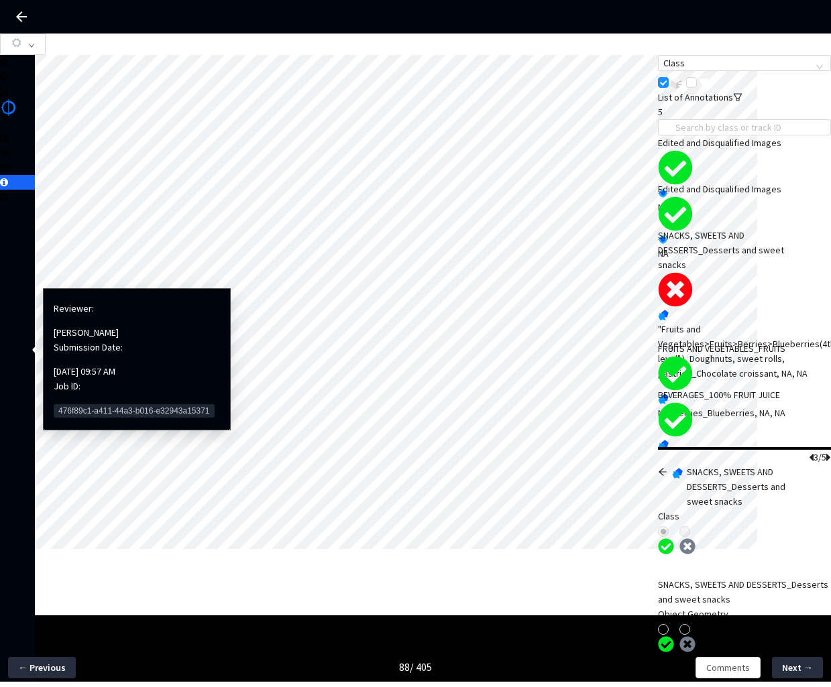
click at [78, 404] on span "476f89c1-a411-44a3-b016-e32943a15371" at bounding box center [134, 410] width 161 height 13
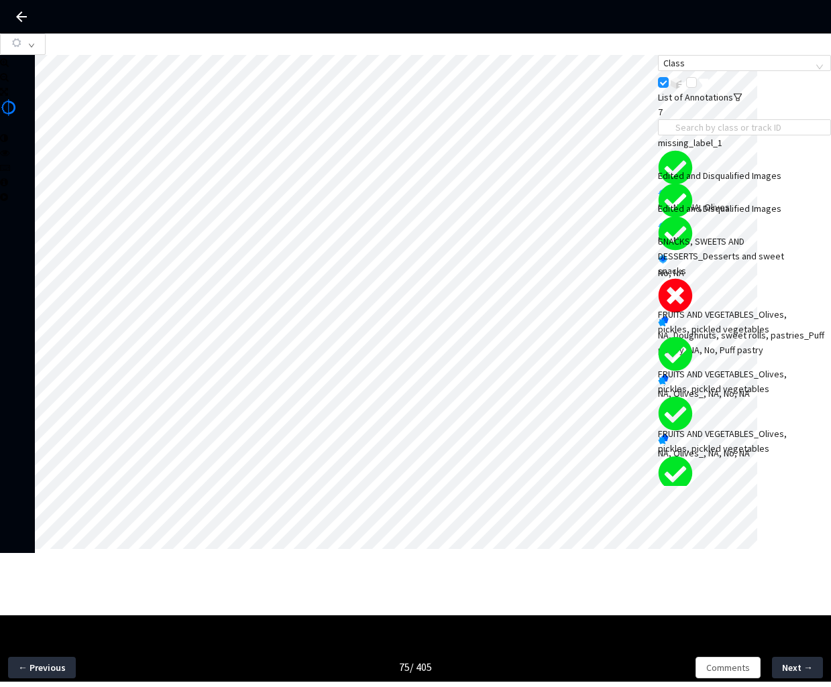
click at [718, 278] on div "SNACKS, SWEETS AND DESSERTS_Desserts and sweet snacks" at bounding box center [727, 256] width 139 height 44
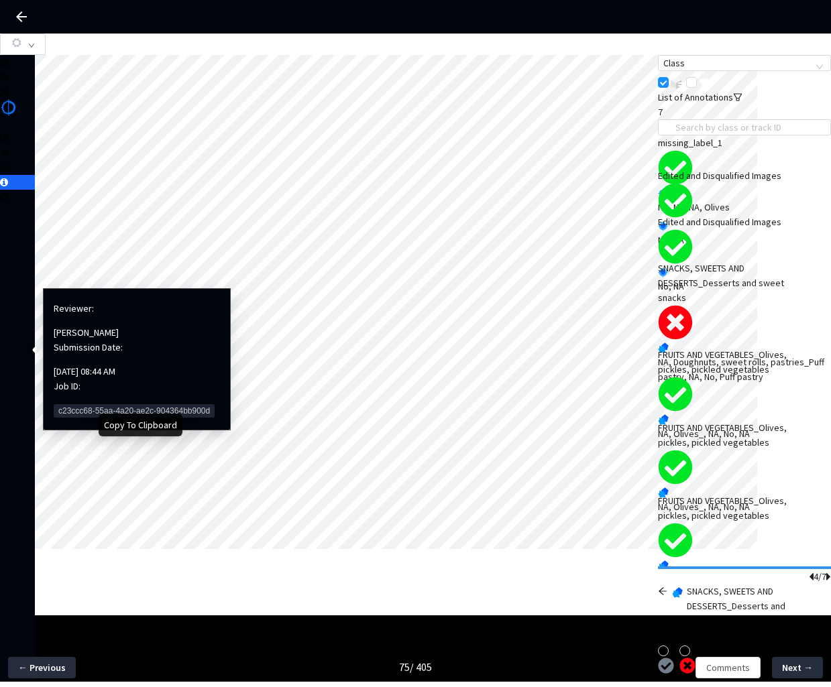
click at [76, 404] on span "c23ccc68-55aa-4a20-ae2c-904364bb900d" at bounding box center [134, 410] width 161 height 13
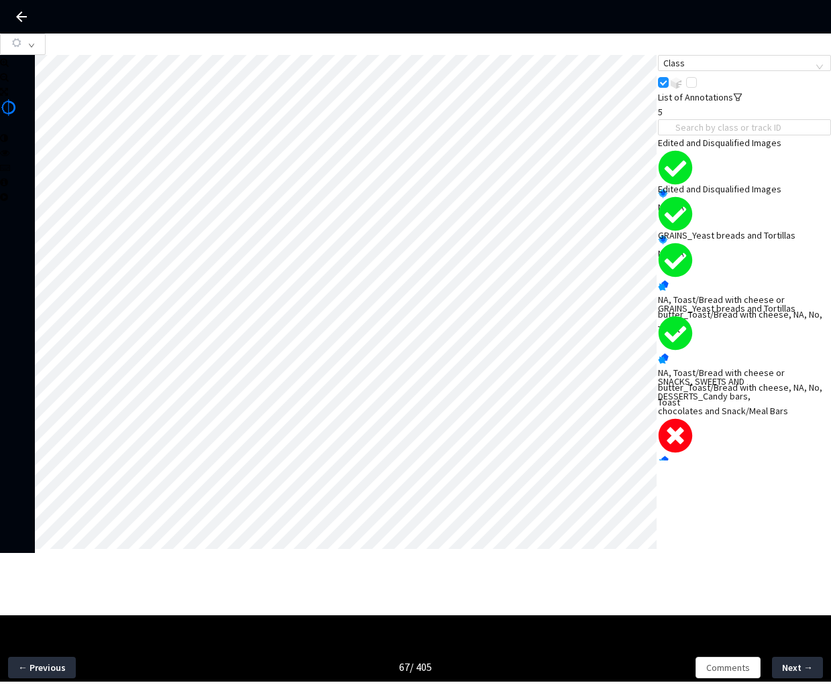
click at [729, 418] on div "SNACKS, SWEETS AND DESSERTS_Candy bars, chocolates and Snack/Meal Bars" at bounding box center [727, 396] width 139 height 44
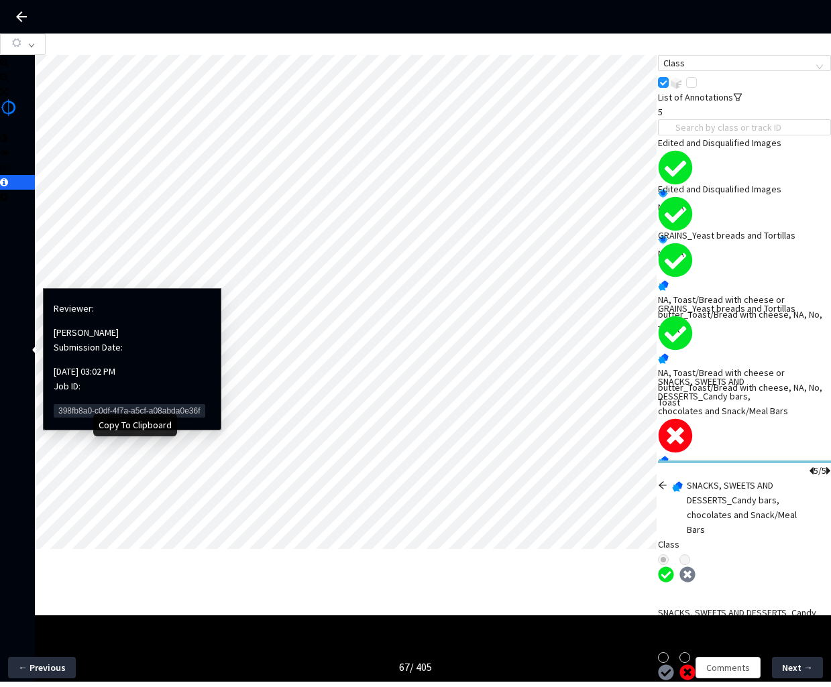
click at [66, 404] on span "398fb8a0-c0df-4f7a-a5cf-a08abda0e36f" at bounding box center [130, 410] width 152 height 13
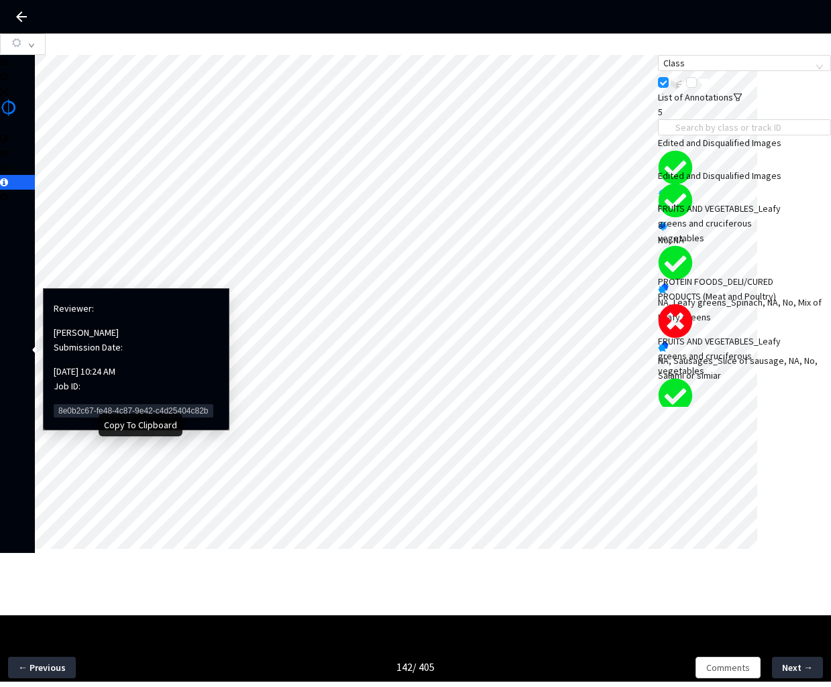
click at [81, 404] on span "8e0b2c67-fe48-4c87-9e42-c4d25404c82b" at bounding box center [134, 410] width 160 height 13
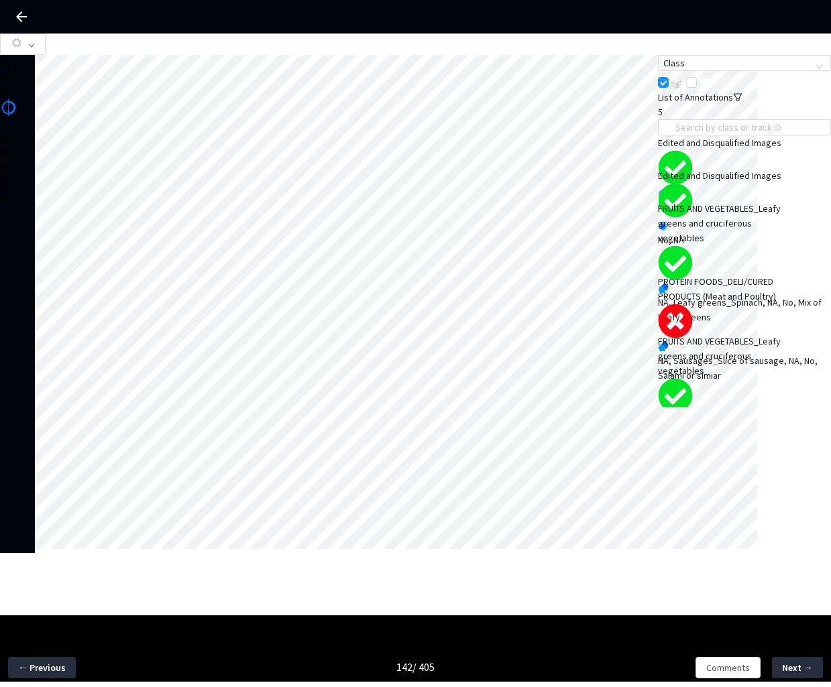
click at [709, 304] on div "PROTEIN FOODS_DELI/CURED PRODUCTS (Meat and Poultry)" at bounding box center [727, 289] width 139 height 30
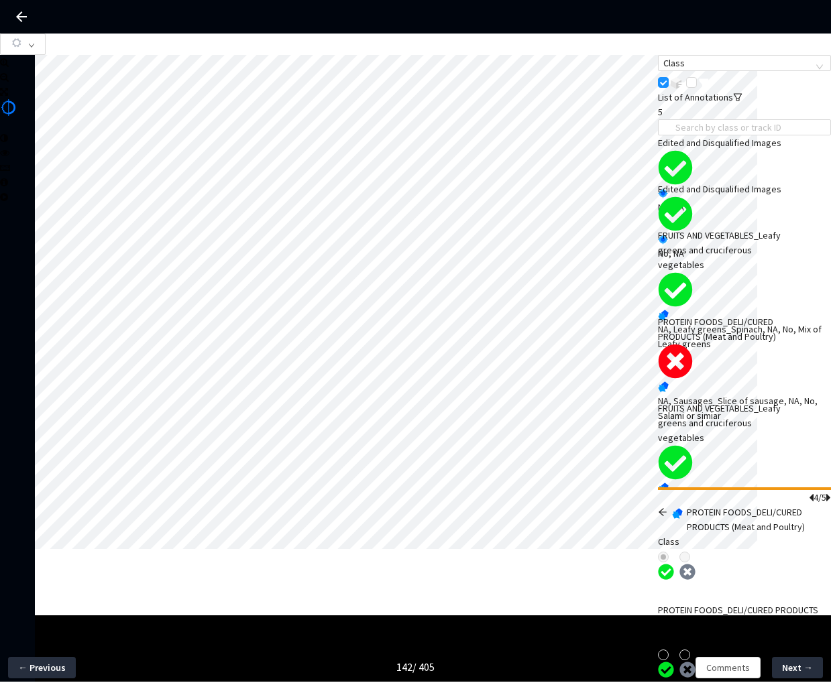
click at [721, 654] on div "Comments Next →" at bounding box center [762, 667] width 139 height 39
click at [721, 670] on span "Comments" at bounding box center [728, 667] width 44 height 15
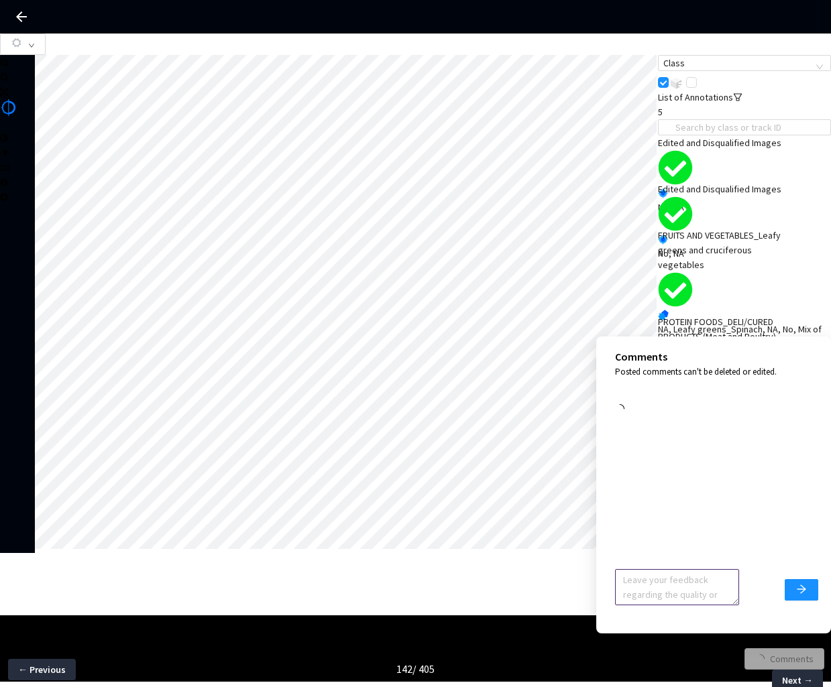
click at [643, 592] on textarea at bounding box center [677, 587] width 124 height 36
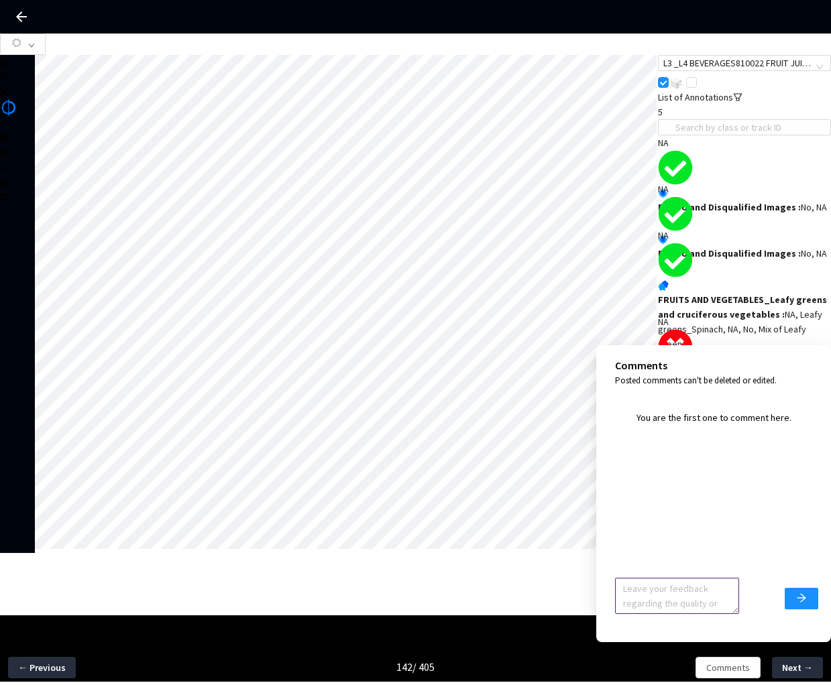
click at [643, 592] on textarea at bounding box center [677, 596] width 124 height 36
type textarea "Ignore Feedback, image is accepted"
click at [796, 600] on icon "arrow-right" at bounding box center [801, 598] width 11 height 11
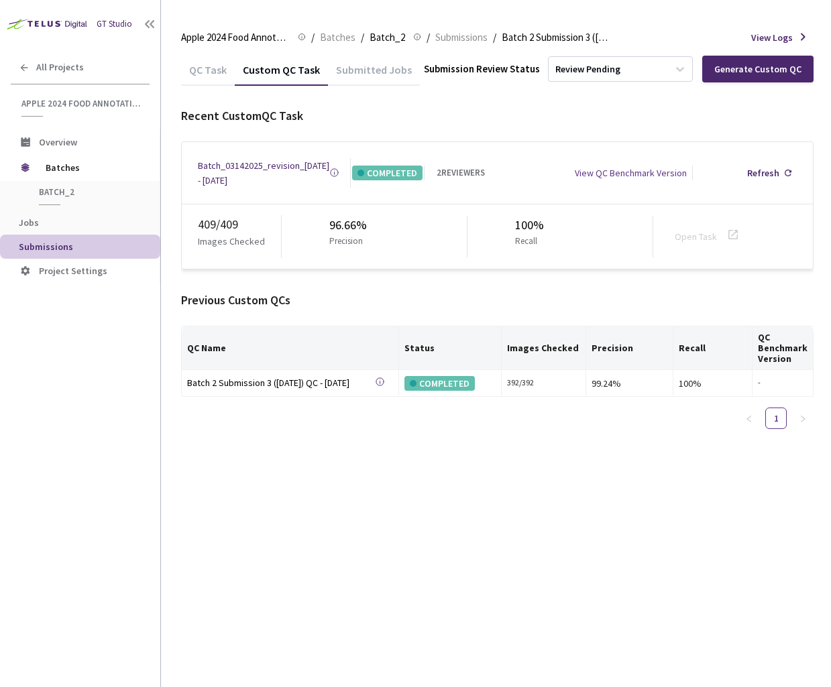
click at [270, 168] on div "Batch_03142025_revision_[DATE] - [DATE]" at bounding box center [263, 173] width 131 height 30
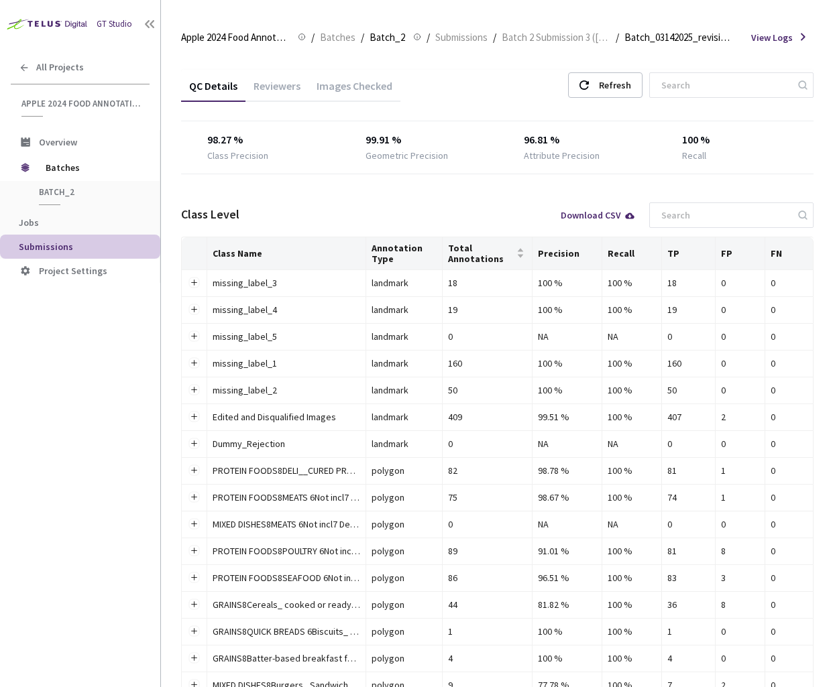
click at [616, 211] on div "Download CSV" at bounding box center [598, 215] width 75 height 9
